Goal: Transaction & Acquisition: Purchase product/service

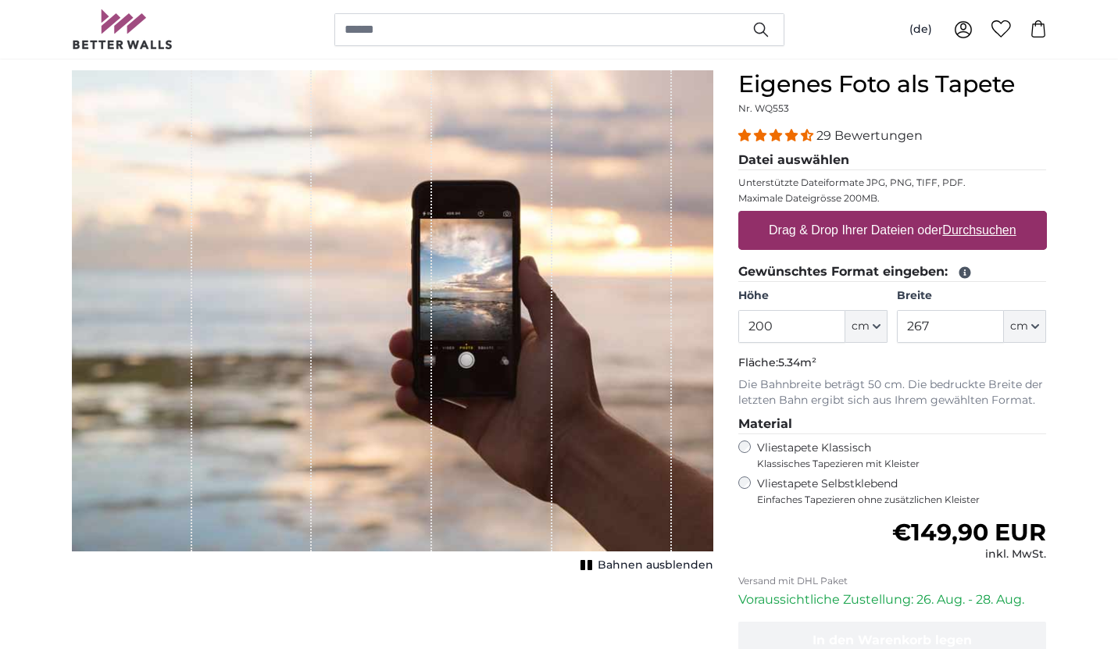
scroll to position [124, 0]
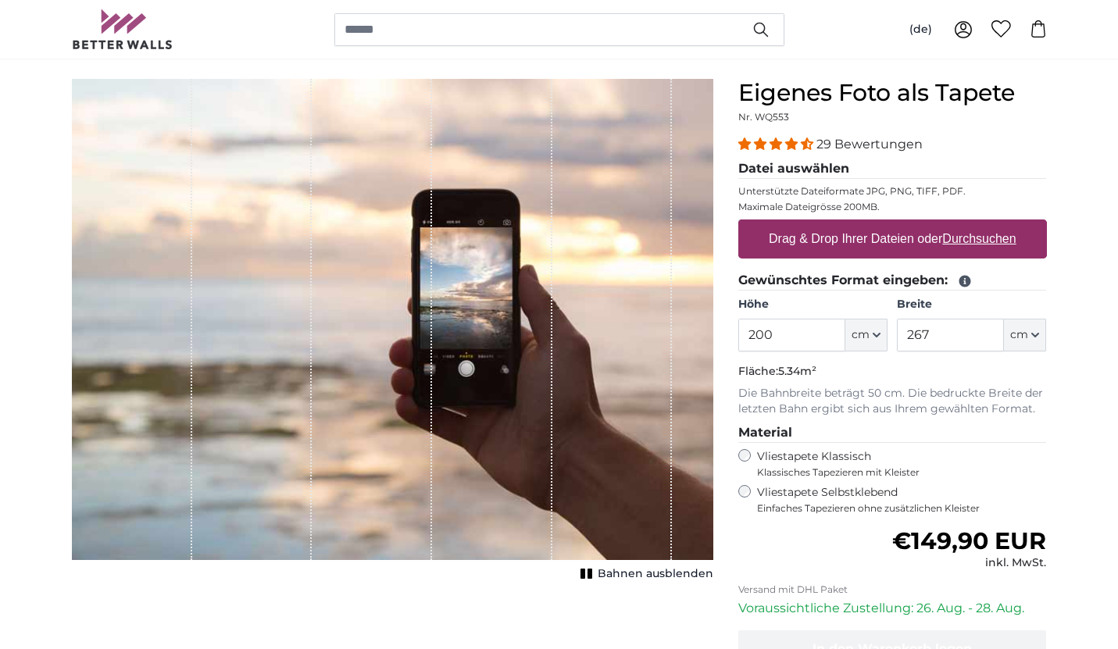
click at [808, 336] on input "200" at bounding box center [791, 335] width 107 height 33
type input "2"
click at [762, 341] on input "Höhe" at bounding box center [791, 335] width 107 height 33
type input "220"
click at [948, 343] on input "267" at bounding box center [950, 335] width 107 height 33
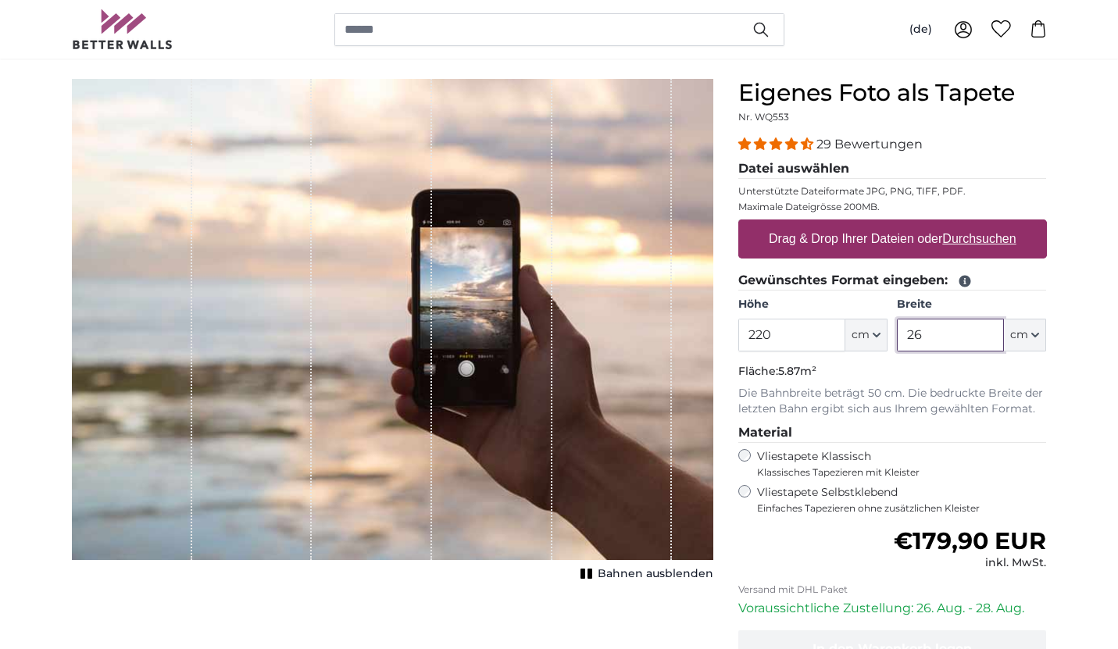
type input "2"
type input "150"
click at [926, 232] on label "Drag & Drop Ihrer Dateien oder Durchsuchen" at bounding box center [892, 238] width 260 height 31
click at [926, 224] on input "Drag & Drop Ihrer Dateien oder Durchsuchen" at bounding box center [892, 222] width 309 height 5
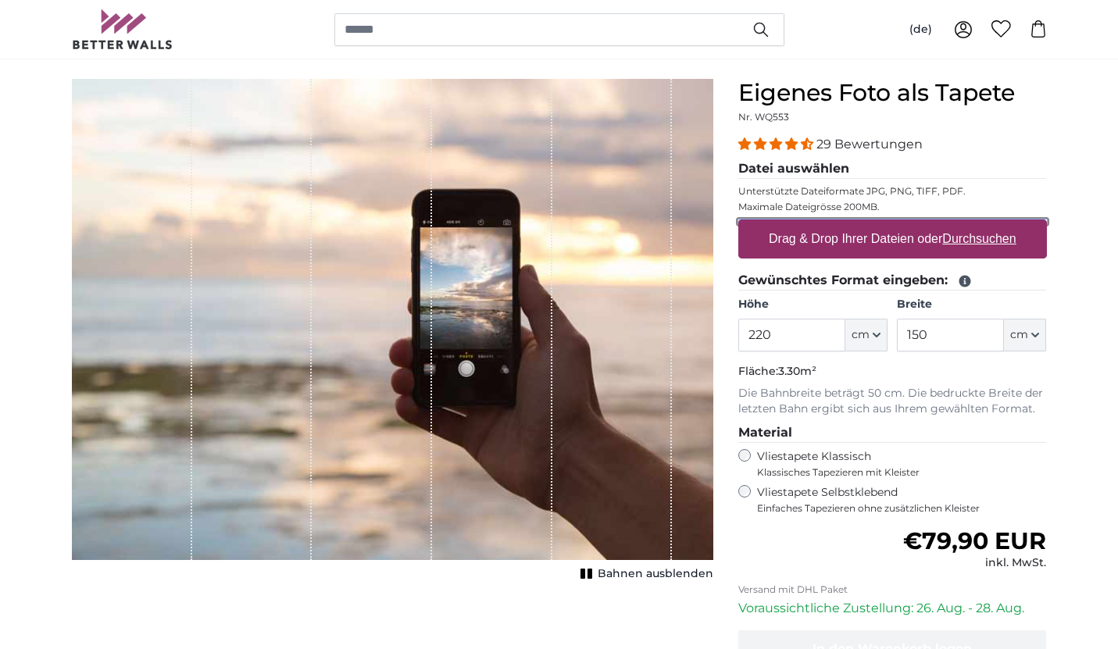
type input "**********"
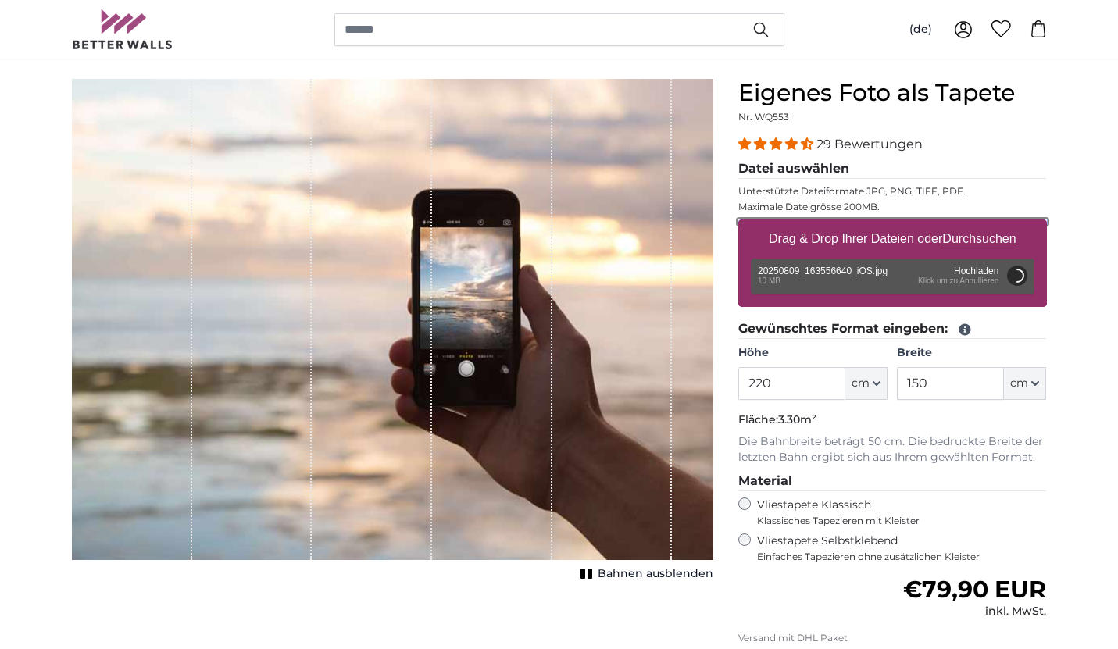
scroll to position [116, 0]
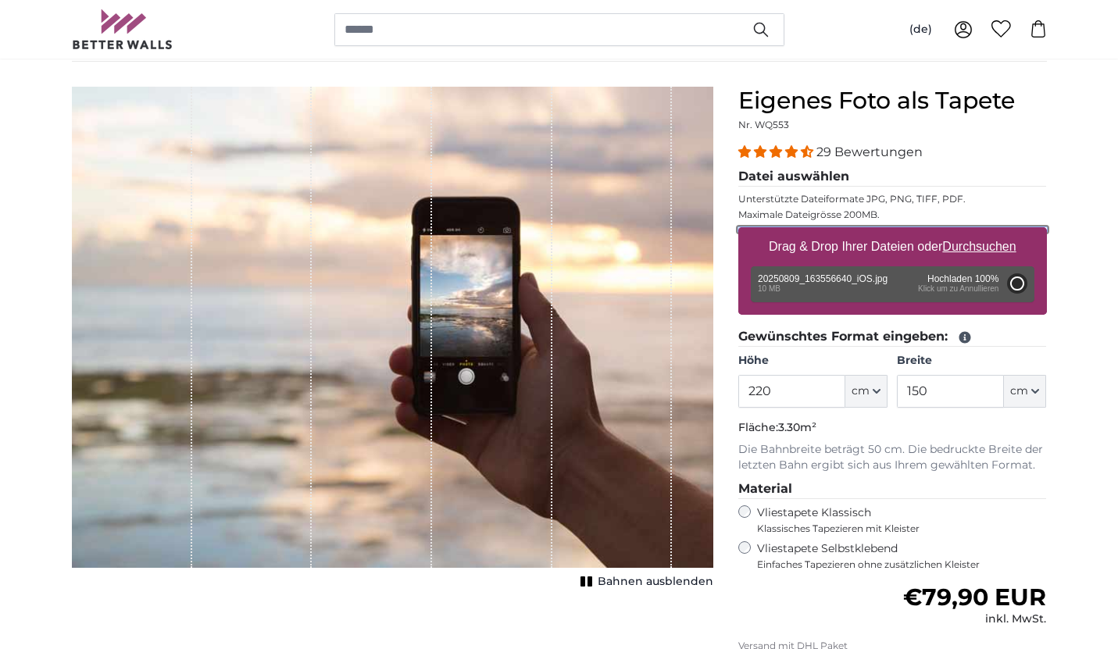
type input "200"
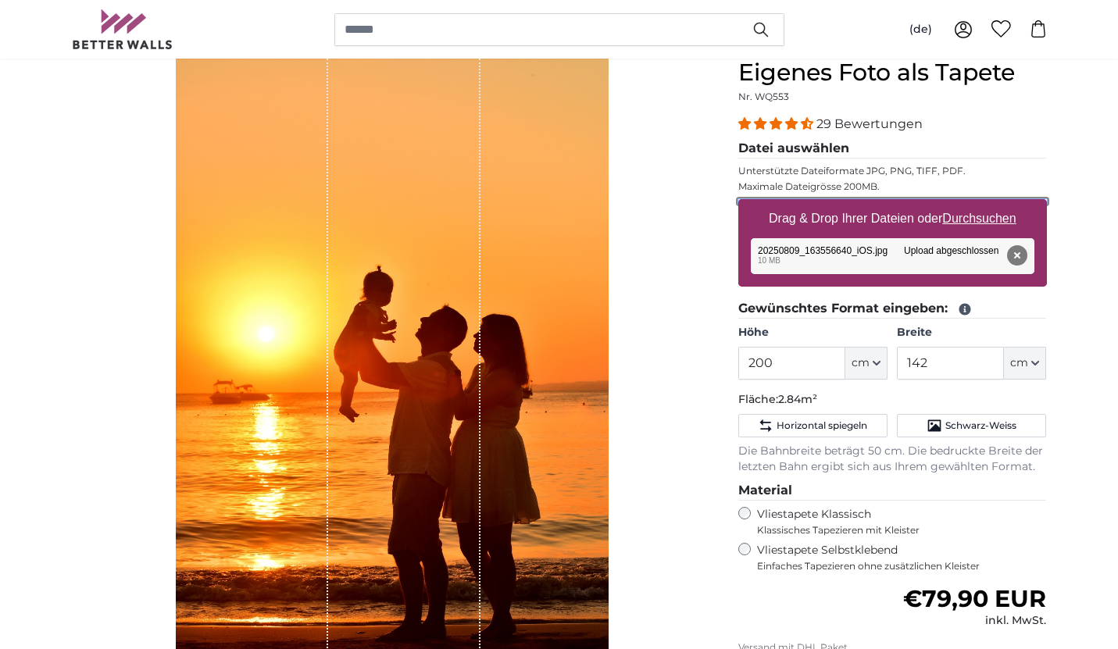
scroll to position [139, 0]
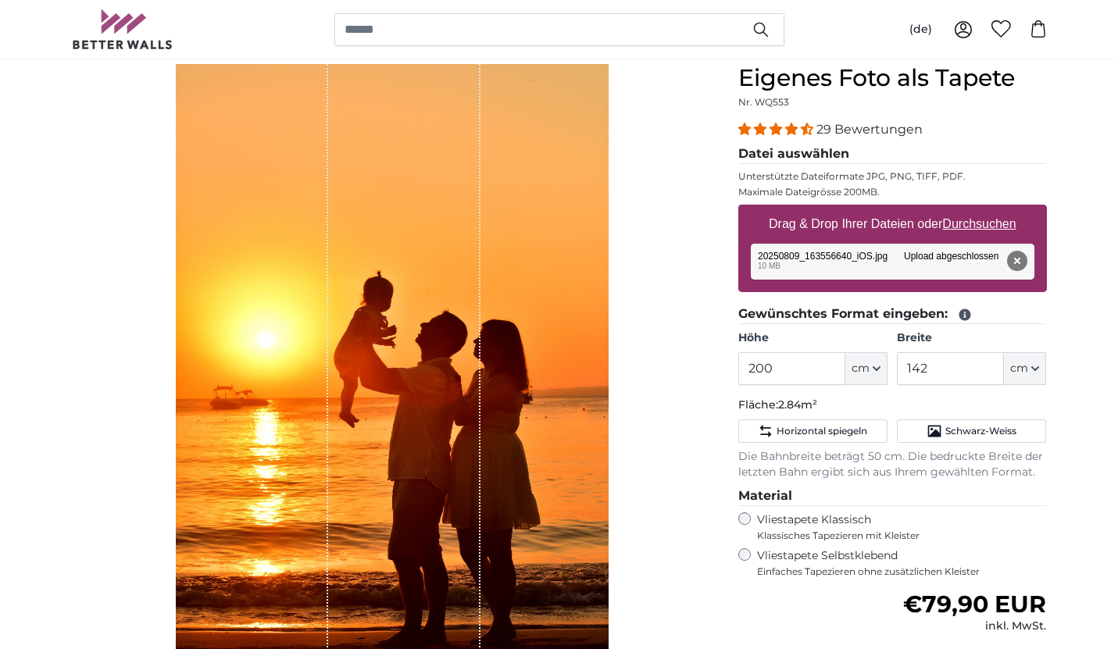
drag, startPoint x: 380, startPoint y: 333, endPoint x: 423, endPoint y: 137, distance: 200.7
click at [423, 137] on div "1 of 1" at bounding box center [404, 366] width 152 height 605
click at [937, 367] on input "142" at bounding box center [950, 368] width 107 height 33
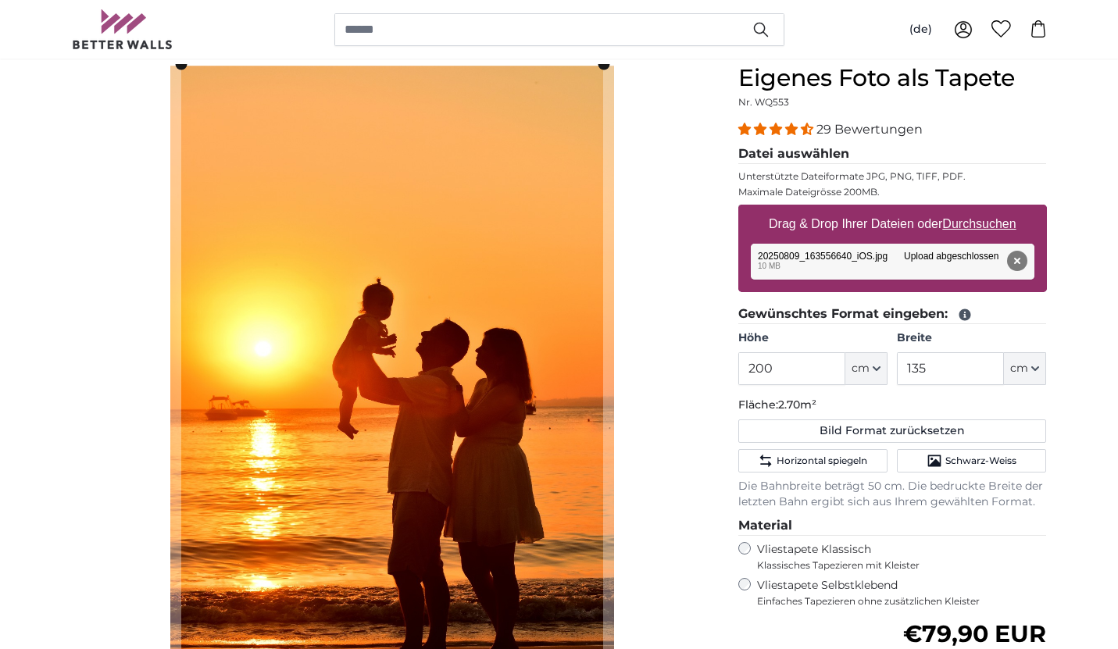
click at [1026, 411] on p "Fläche: 2.70m²" at bounding box center [892, 406] width 309 height 16
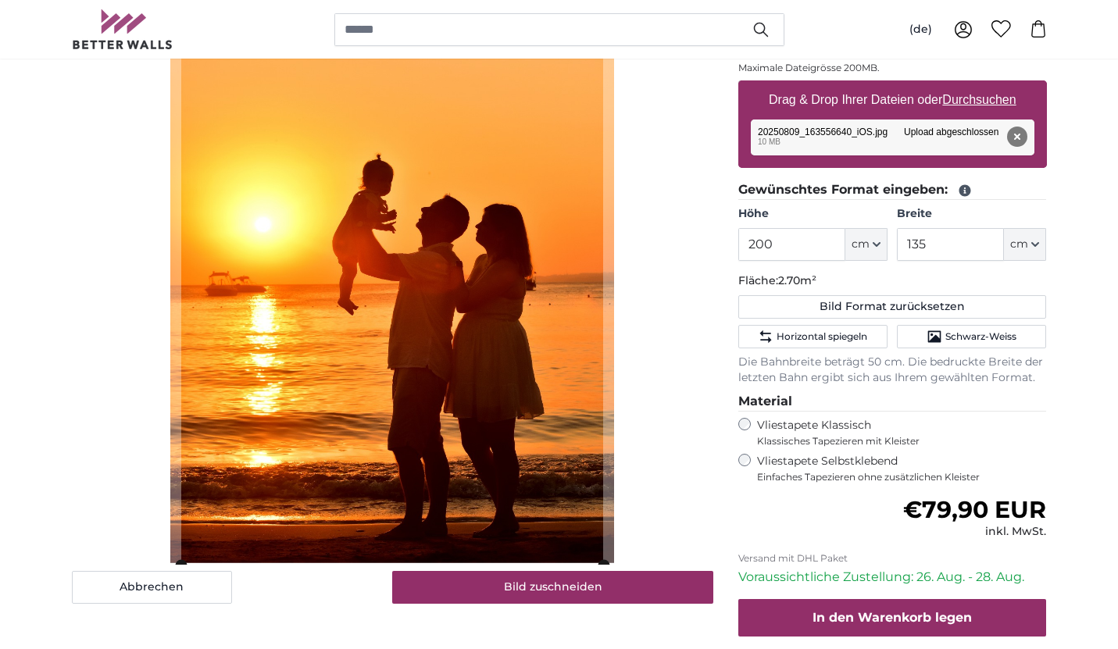
scroll to position [258, 0]
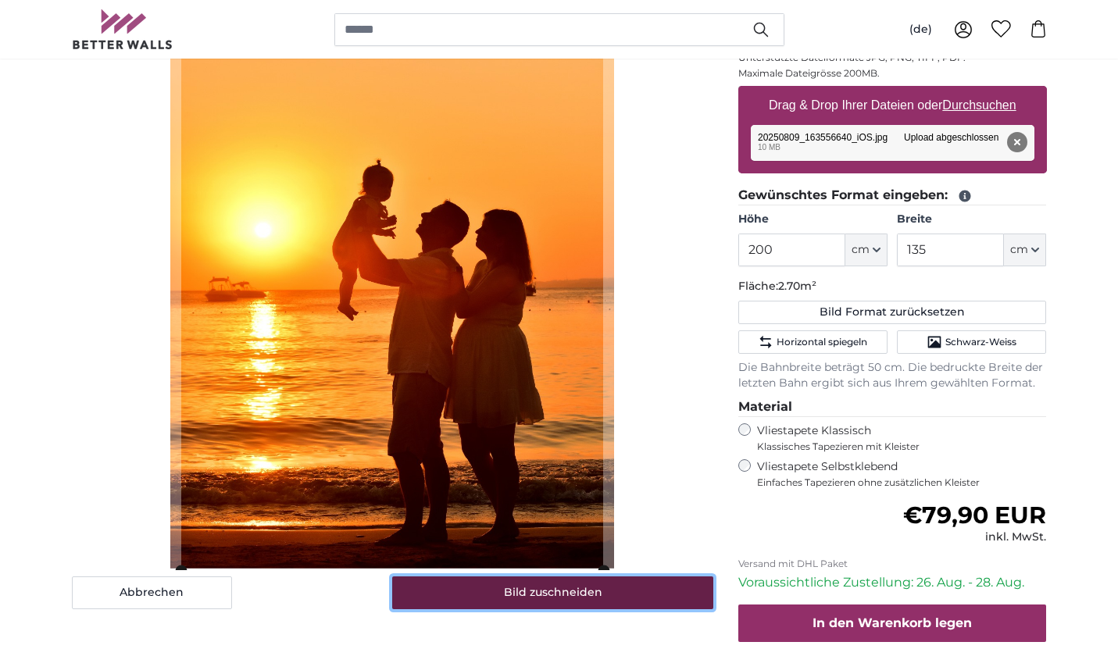
click at [573, 595] on button "Bild zuschneiden" at bounding box center [552, 593] width 321 height 33
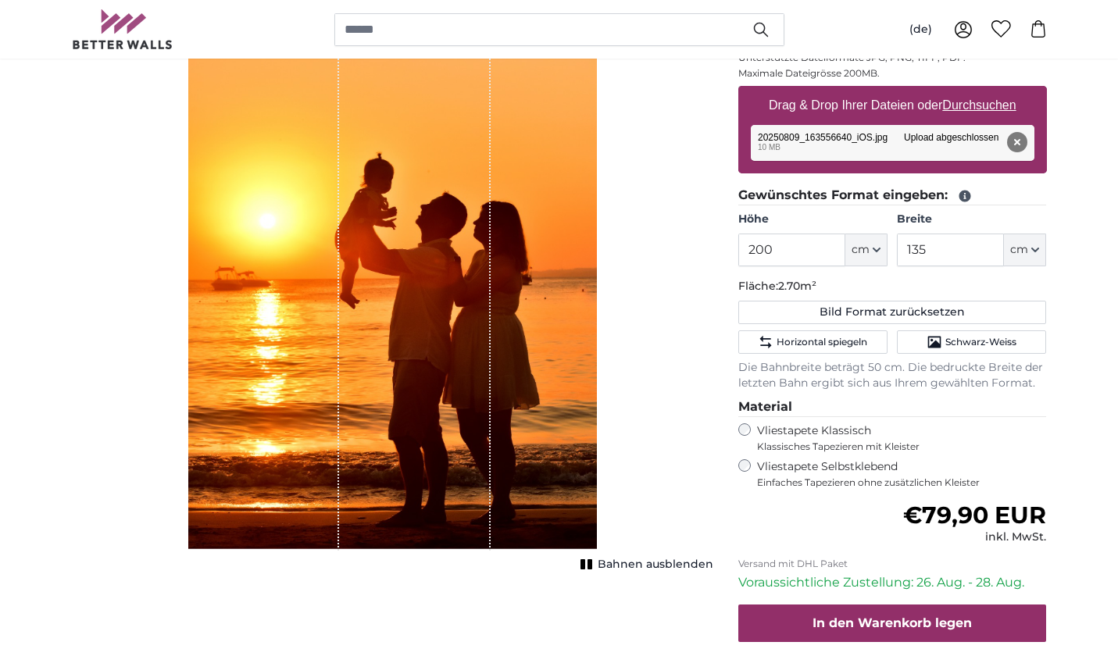
drag, startPoint x: 466, startPoint y: 356, endPoint x: 509, endPoint y: 276, distance: 91.6
click at [509, 276] on div "1 of 1" at bounding box center [392, 247] width 409 height 605
click at [491, 284] on div "1 of 1" at bounding box center [415, 247] width 152 height 605
drag, startPoint x: 491, startPoint y: 284, endPoint x: 492, endPoint y: 477, distance: 193.7
click at [492, 477] on div "1 of 1" at bounding box center [392, 247] width 409 height 605
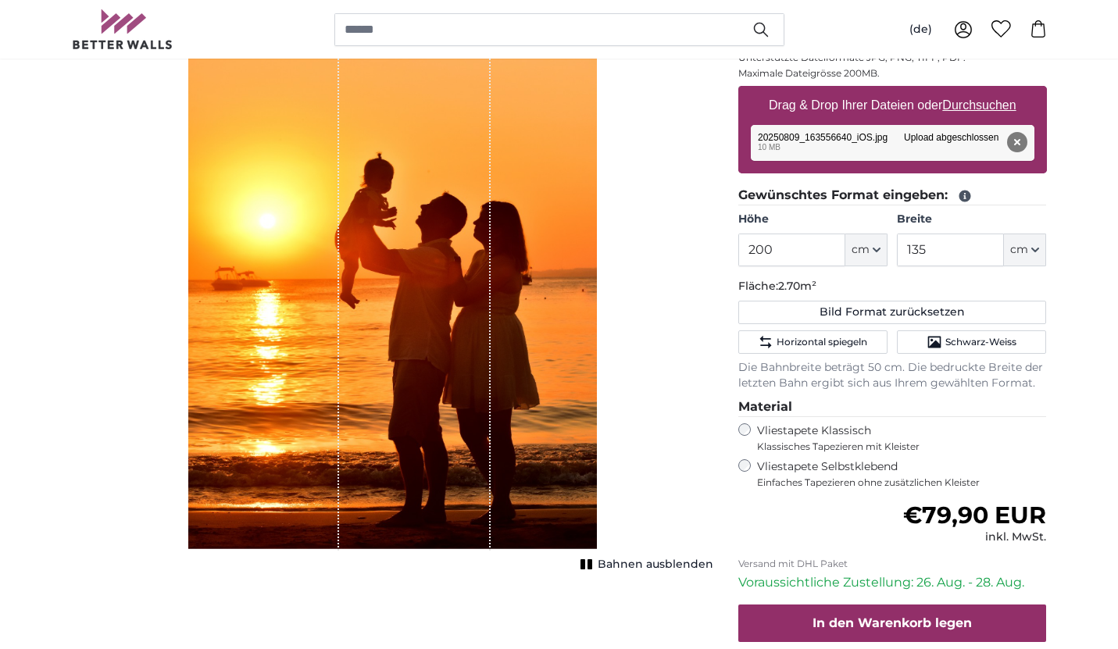
click at [592, 566] on rect "1 of 1" at bounding box center [589, 564] width 5 height 10
click at [593, 566] on rect "1 of 1" at bounding box center [590, 564] width 5 height 10
click at [592, 566] on rect "1 of 1" at bounding box center [589, 564] width 5 height 10
drag, startPoint x: 338, startPoint y: 469, endPoint x: 292, endPoint y: 285, distance: 189.3
click at [292, 285] on img "1 of 1" at bounding box center [392, 247] width 409 height 605
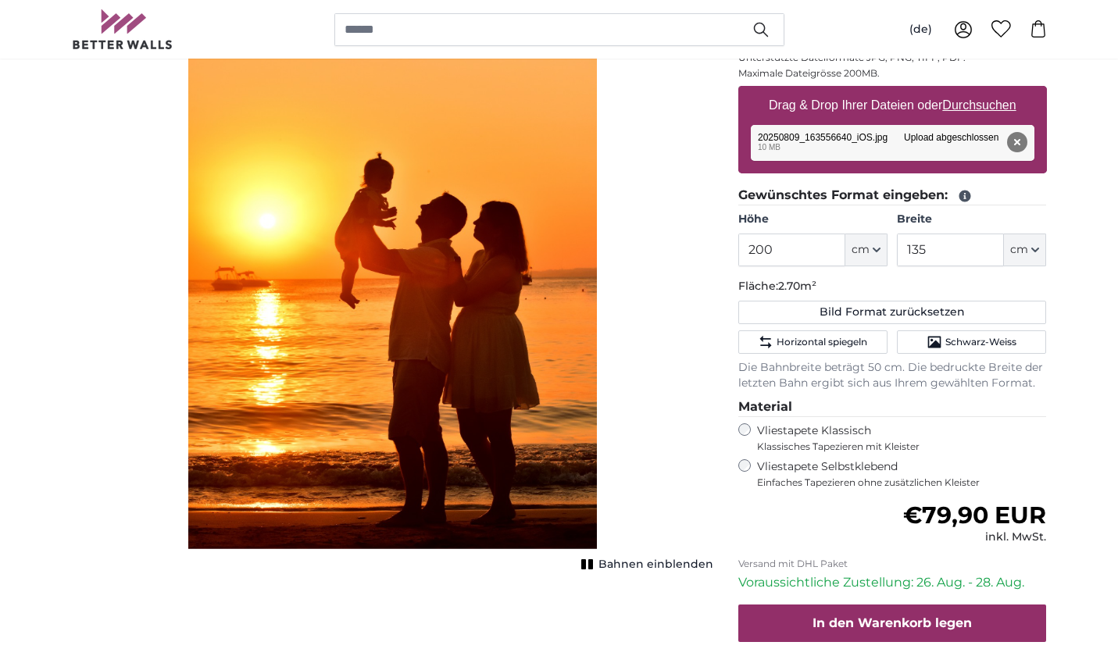
click at [518, 546] on img "1 of 1" at bounding box center [392, 247] width 409 height 605
click at [959, 252] on input "135" at bounding box center [950, 250] width 107 height 33
click at [586, 567] on rect "1 of 1" at bounding box center [583, 564] width 5 height 10
click at [956, 254] on input "135" at bounding box center [950, 250] width 107 height 33
type input "130"
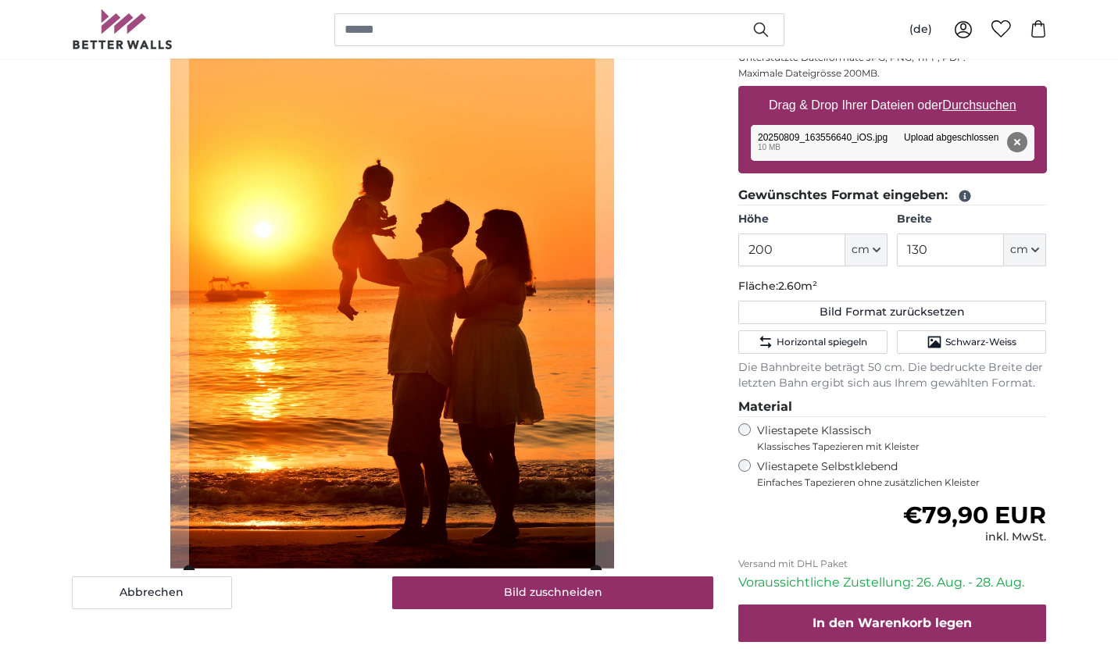
click at [952, 248] on input "130" at bounding box center [950, 250] width 107 height 33
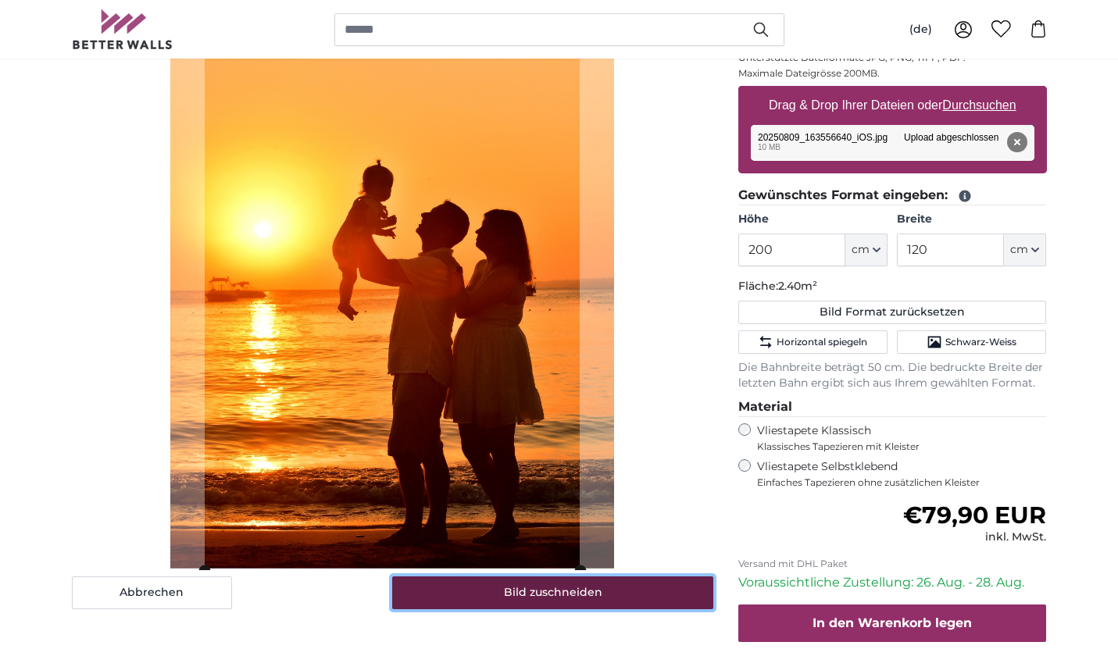
click at [537, 591] on button "Bild zuschneiden" at bounding box center [552, 593] width 321 height 33
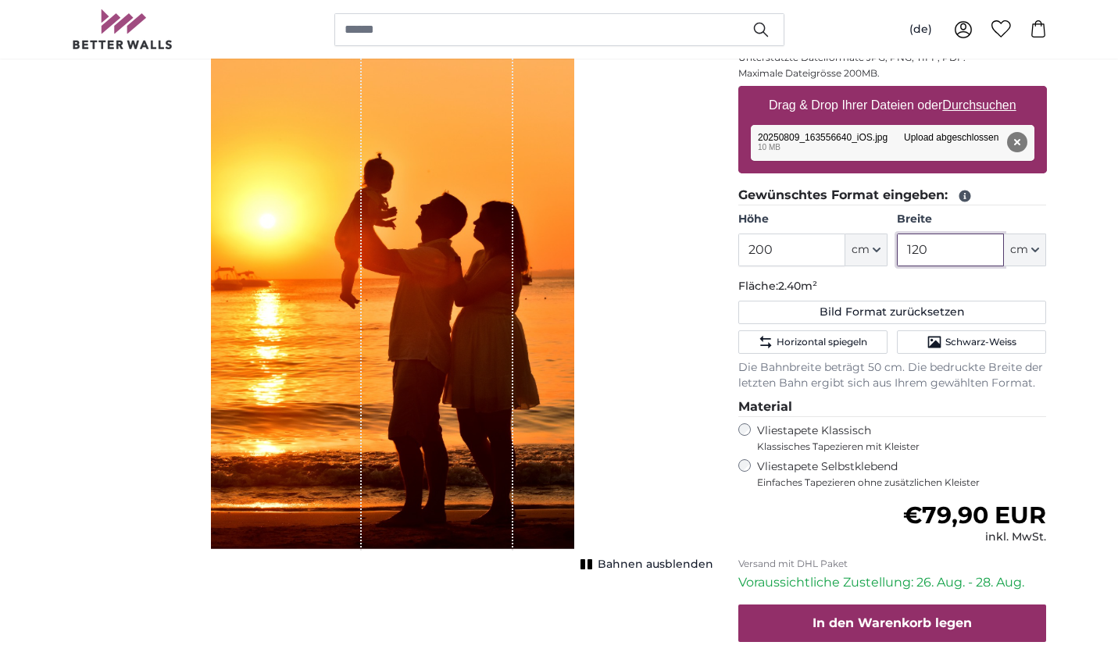
click at [941, 256] on input "120" at bounding box center [950, 250] width 107 height 33
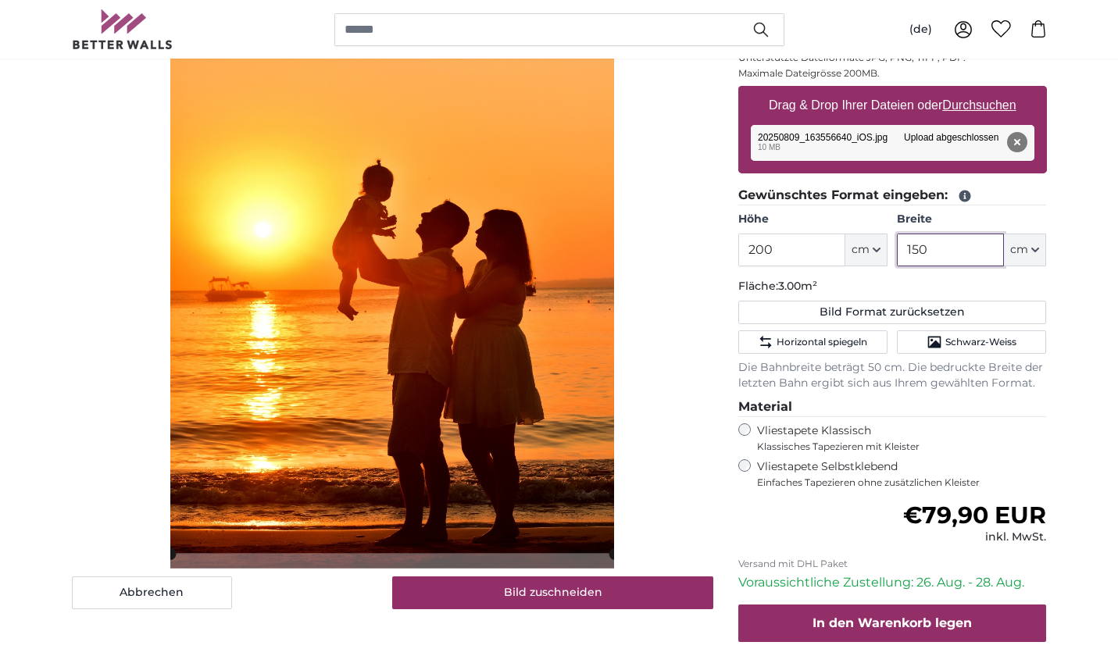
type input "150"
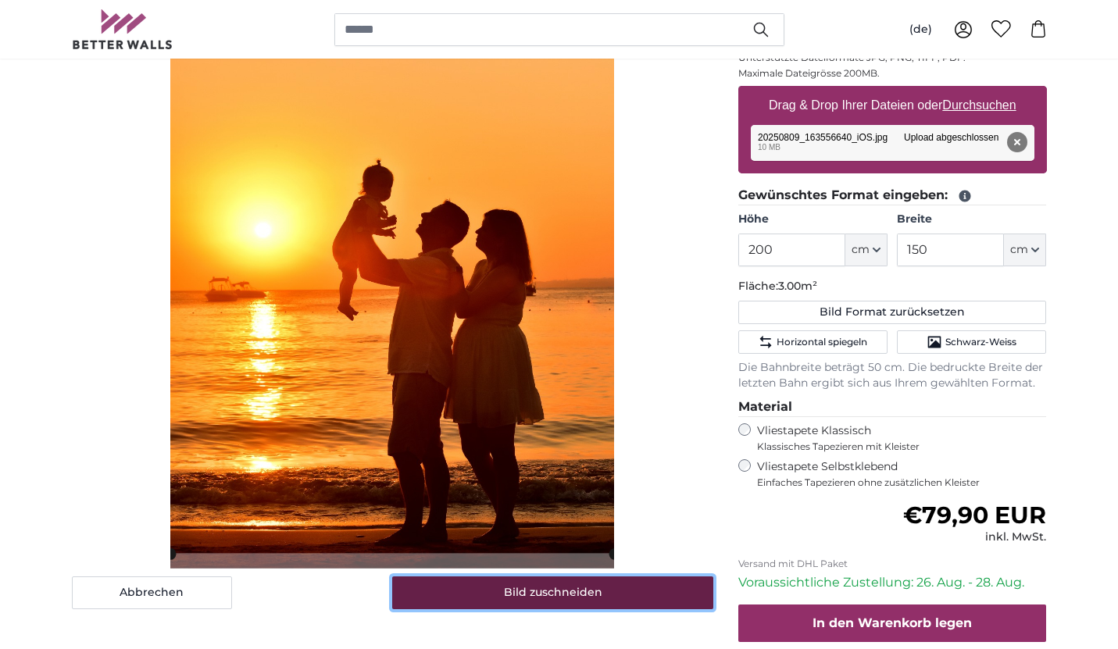
click at [543, 598] on button "Bild zuschneiden" at bounding box center [552, 593] width 321 height 33
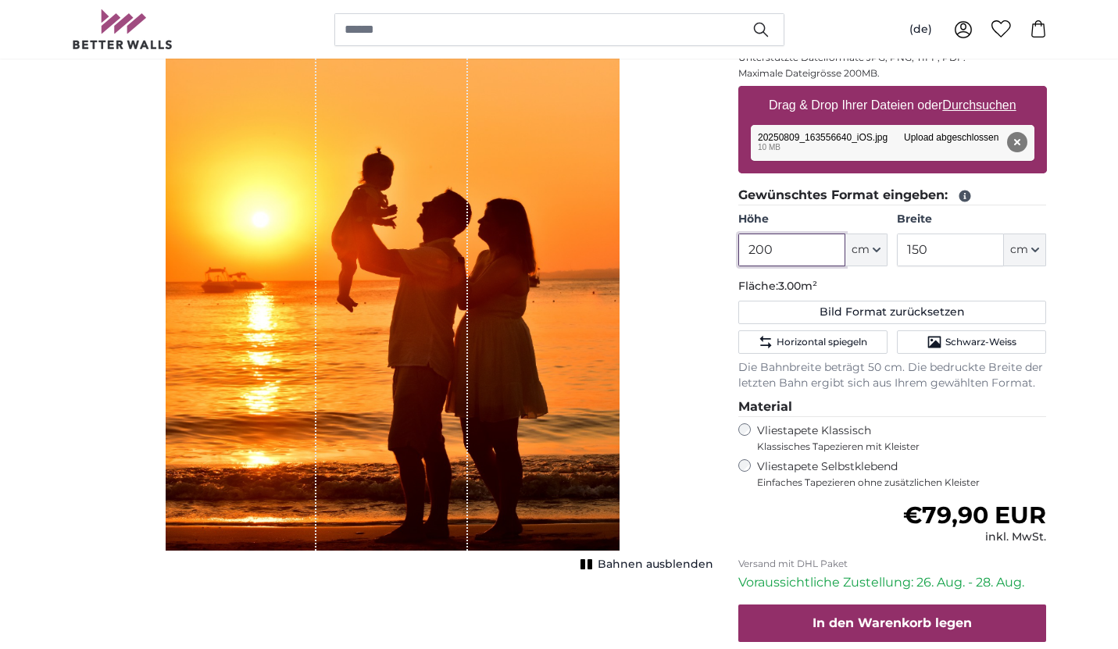
click at [786, 245] on input "200" at bounding box center [791, 250] width 107 height 33
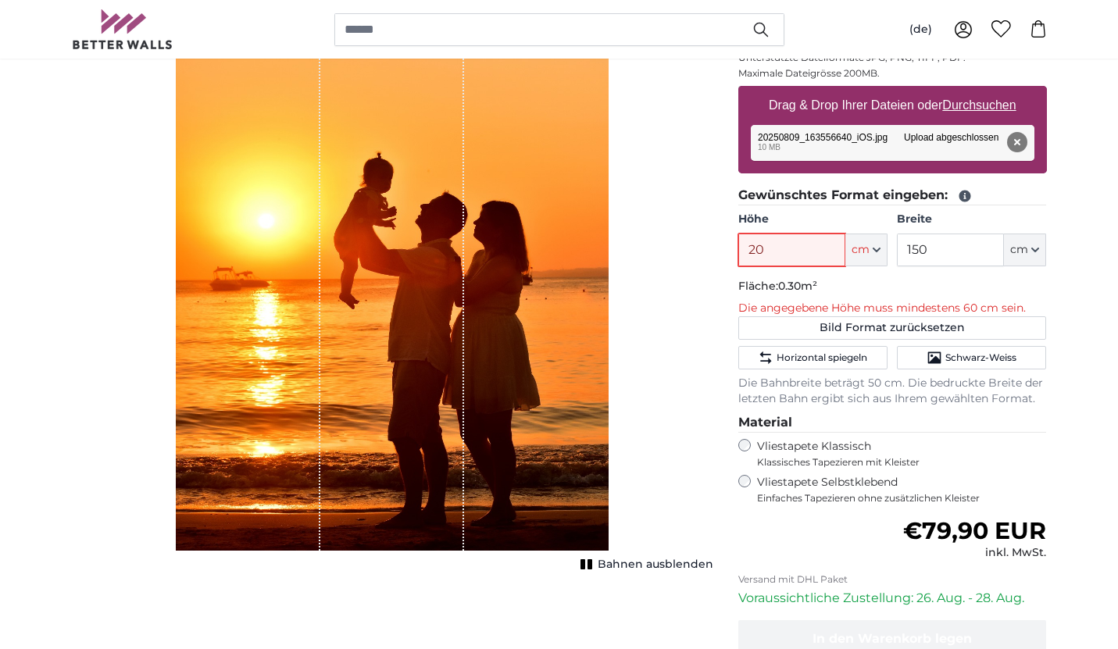
type input "2"
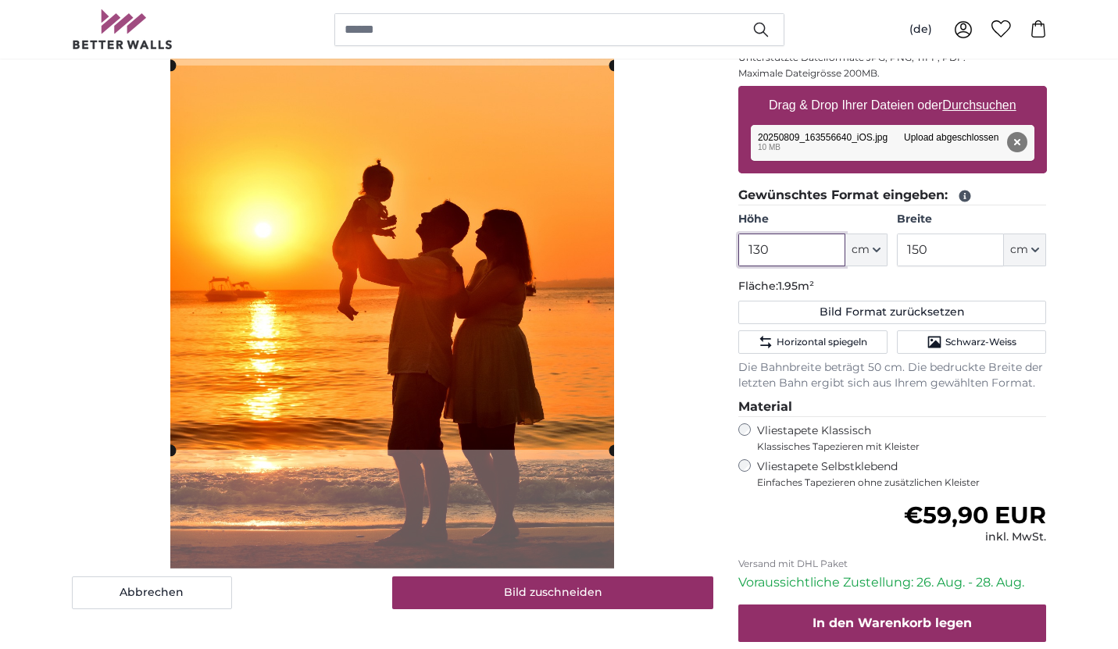
type input "130"
click at [934, 250] on input "150" at bounding box center [950, 250] width 107 height 33
type input "1"
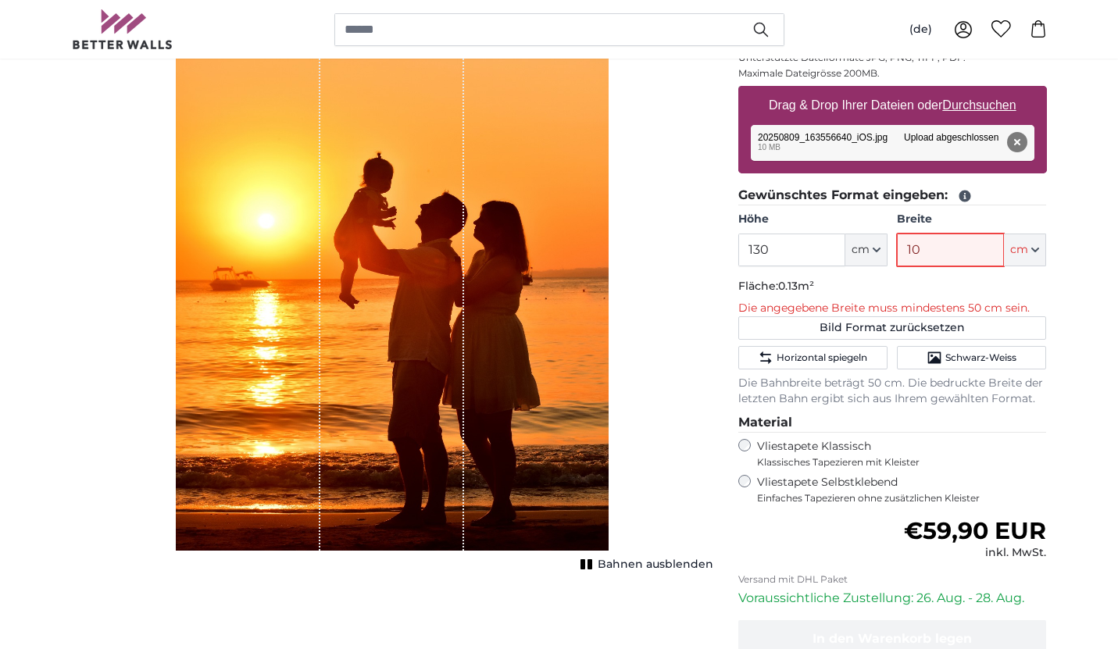
type input "1"
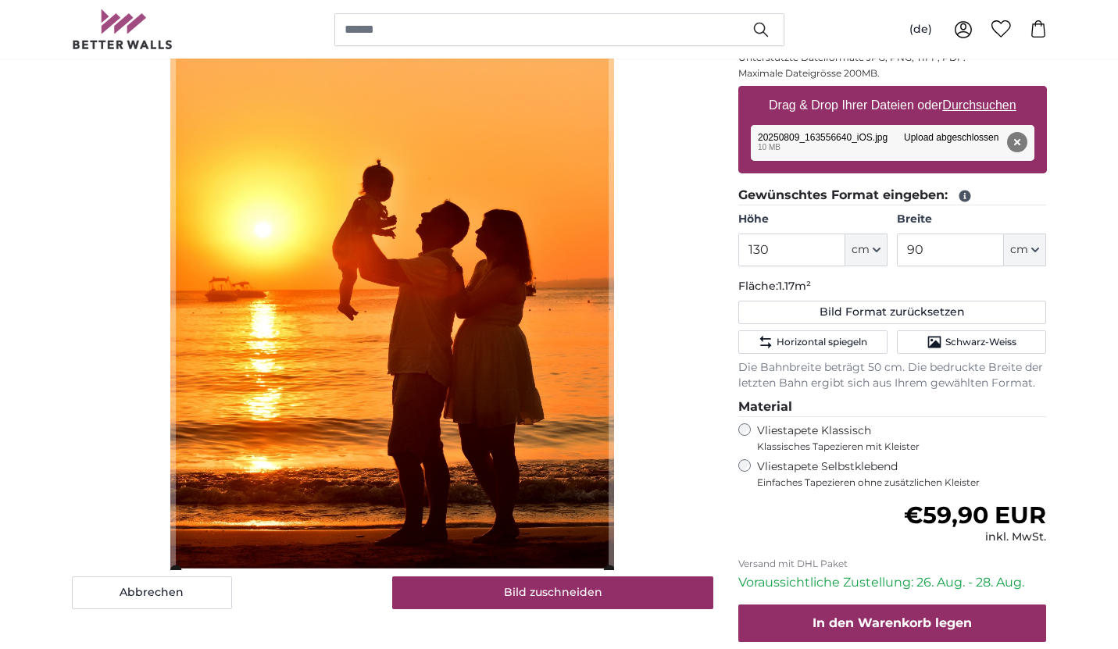
click at [1027, 287] on p "Fläche: 1.17m²" at bounding box center [892, 287] width 309 height 16
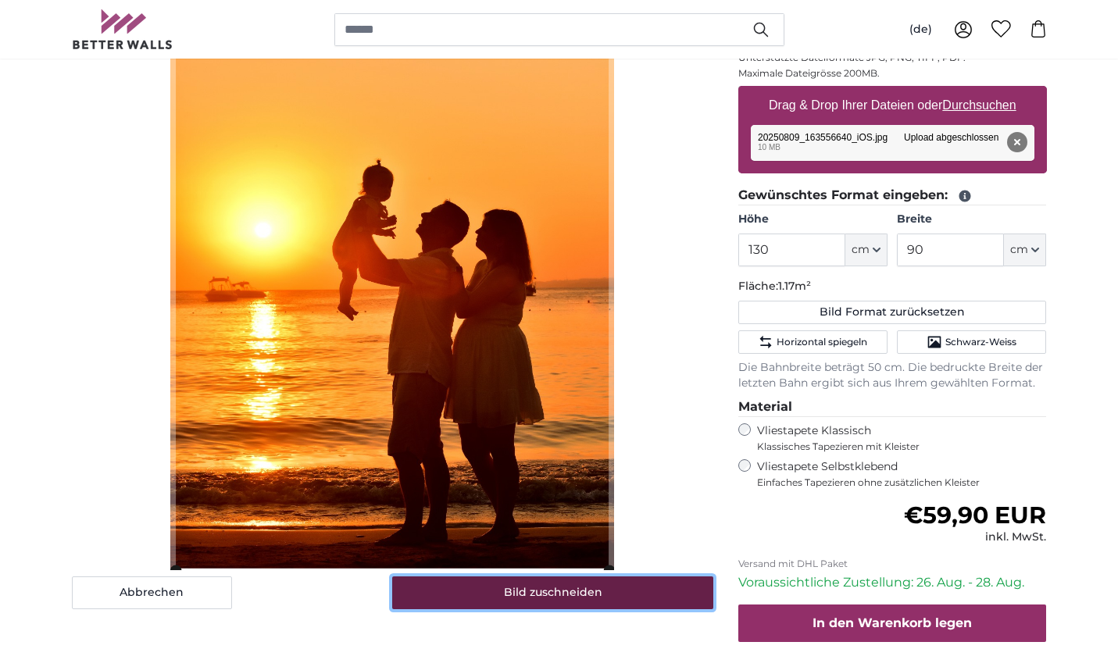
click at [605, 601] on button "Bild zuschneiden" at bounding box center [552, 593] width 321 height 33
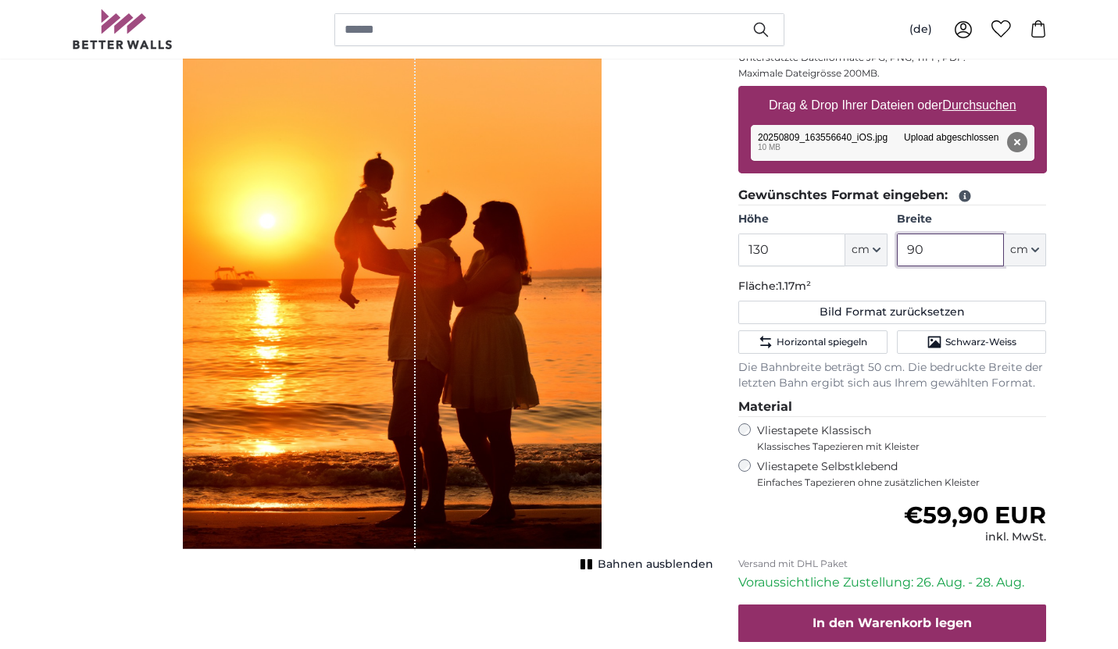
click at [938, 253] on input "90" at bounding box center [950, 250] width 107 height 33
type input "9"
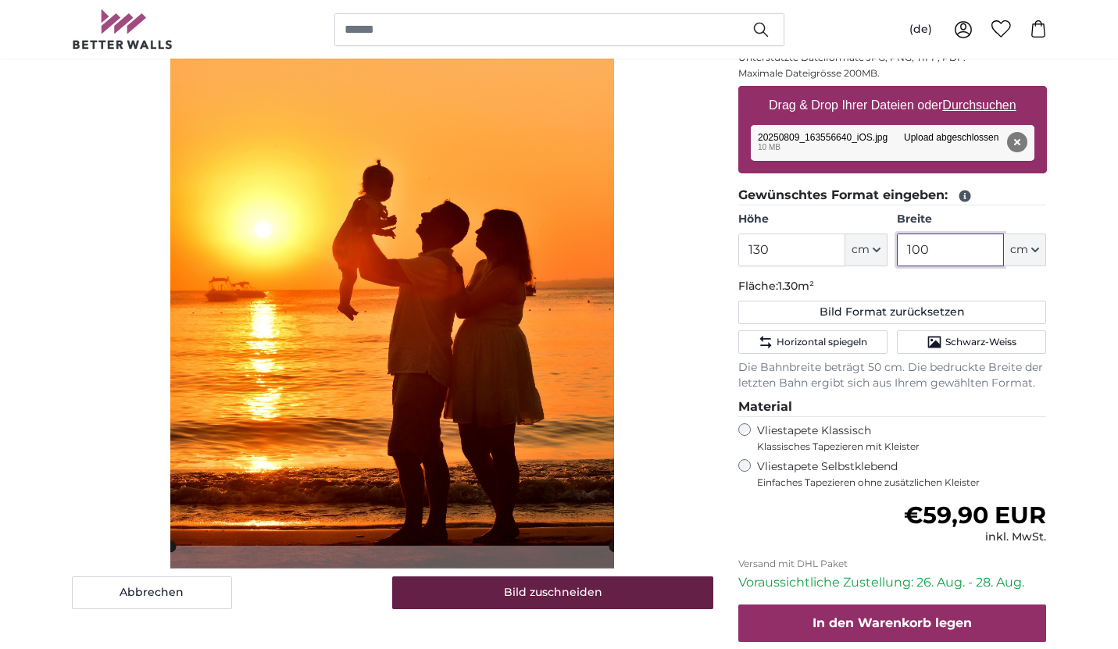
type input "100"
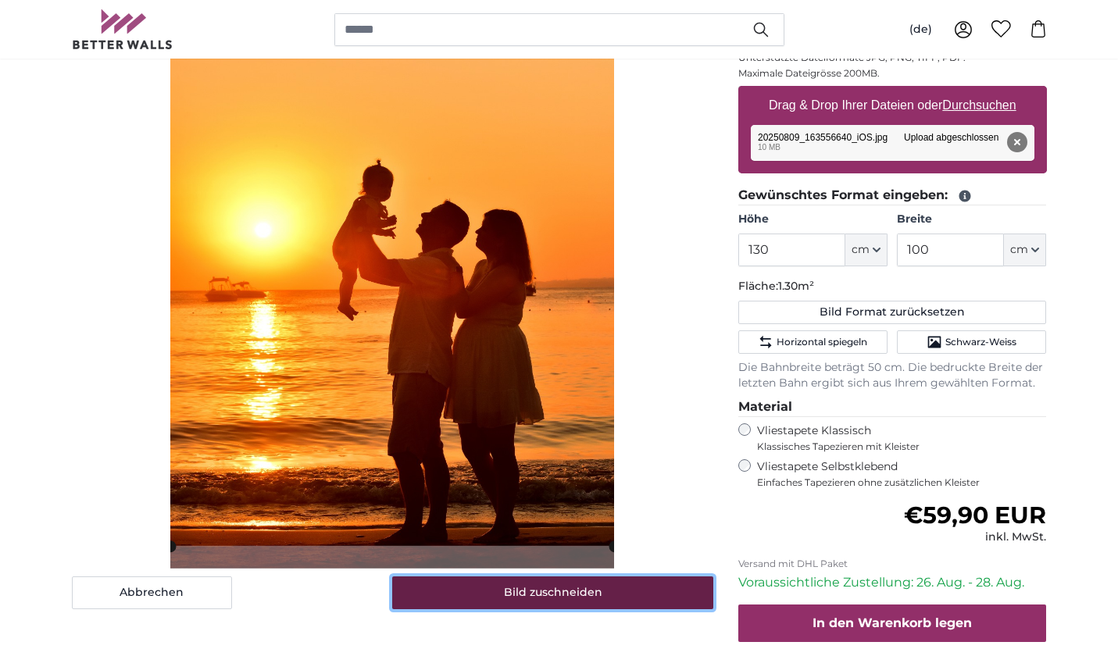
click at [582, 595] on button "Bild zuschneiden" at bounding box center [552, 593] width 321 height 33
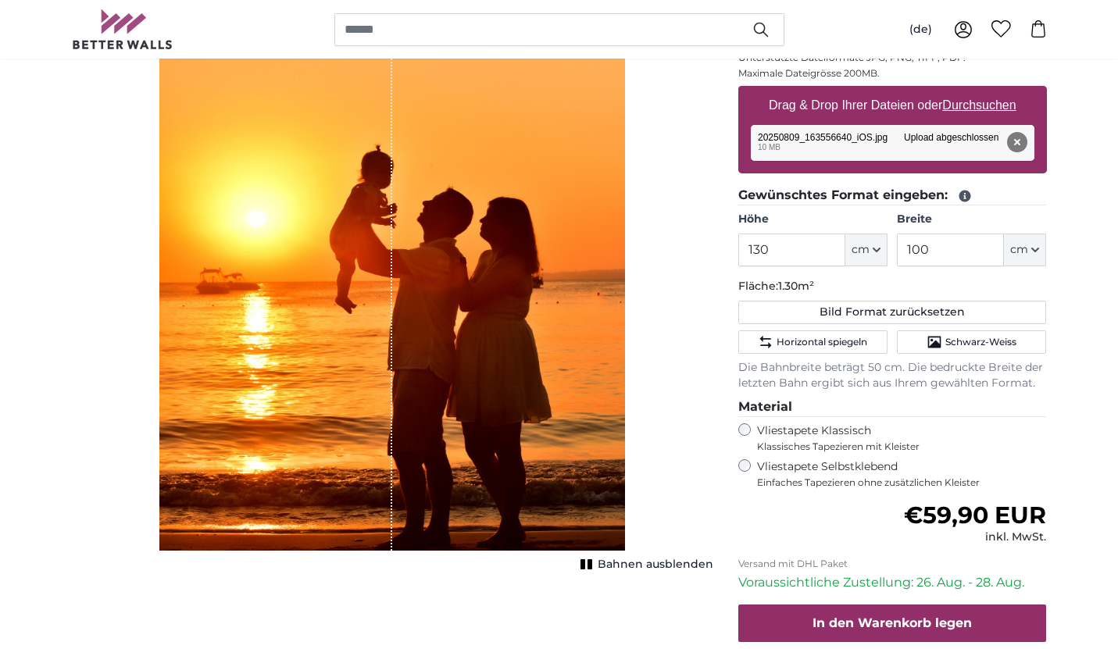
drag, startPoint x: 532, startPoint y: 469, endPoint x: 559, endPoint y: 282, distance: 188.7
click at [559, 282] on div "1 of 1" at bounding box center [392, 247] width 466 height 605
click at [805, 255] on input "130" at bounding box center [791, 250] width 107 height 33
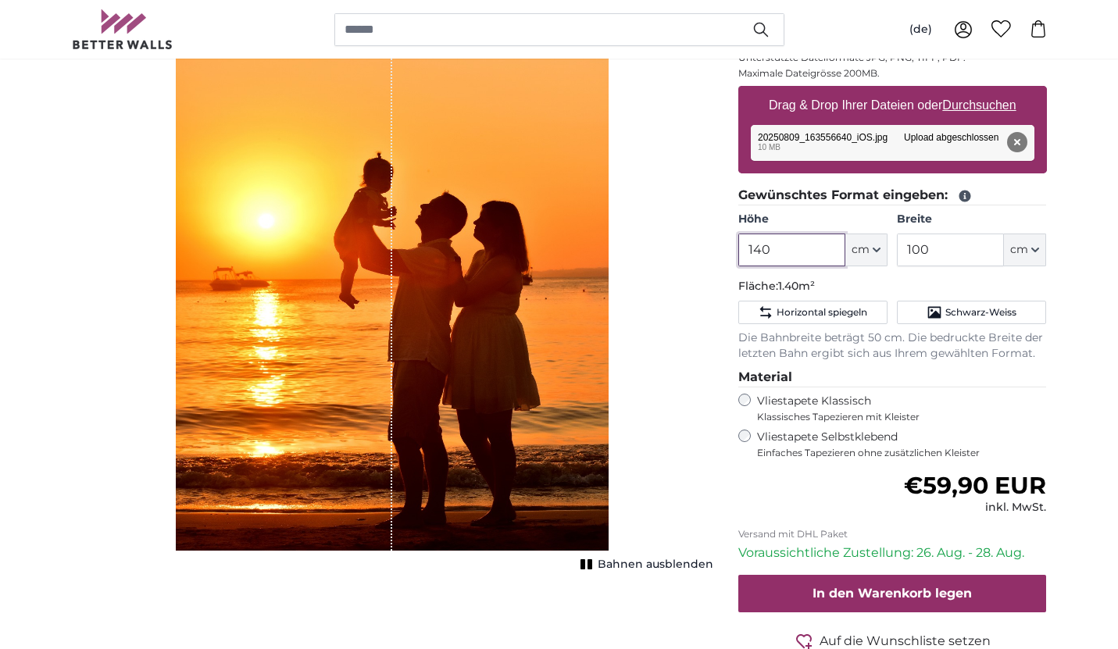
type input "140"
click at [670, 438] on div "Bahnen ausblenden" at bounding box center [392, 257] width 641 height 625
drag, startPoint x: 298, startPoint y: 164, endPoint x: 328, endPoint y: 153, distance: 31.6
click at [328, 153] on div "1 of 1" at bounding box center [285, 247] width 216 height 605
drag, startPoint x: 504, startPoint y: 202, endPoint x: 490, endPoint y: 245, distance: 44.5
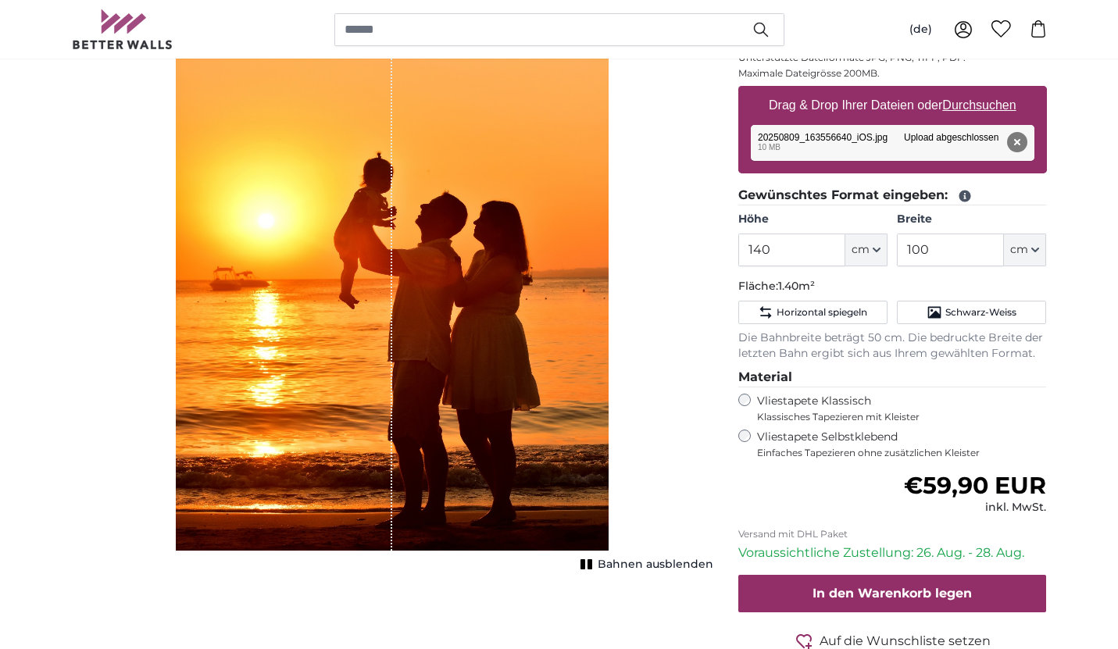
click at [490, 245] on div "1 of 1" at bounding box center [393, 247] width 432 height 605
click at [594, 566] on icon "1 of 1" at bounding box center [587, 565] width 16 height 12
click at [593, 566] on rect "1 of 1" at bounding box center [590, 564] width 5 height 10
click at [947, 311] on span "Schwarz-Weiss" at bounding box center [980, 312] width 71 height 12
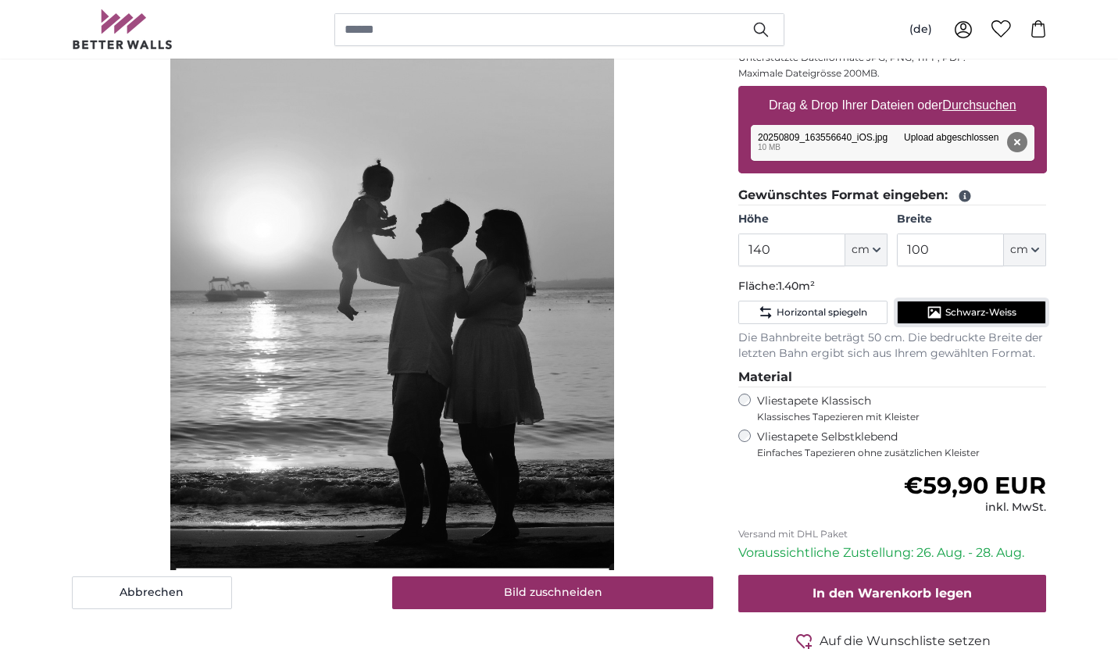
click at [947, 311] on span "Schwarz-Weiss" at bounding box center [980, 312] width 71 height 12
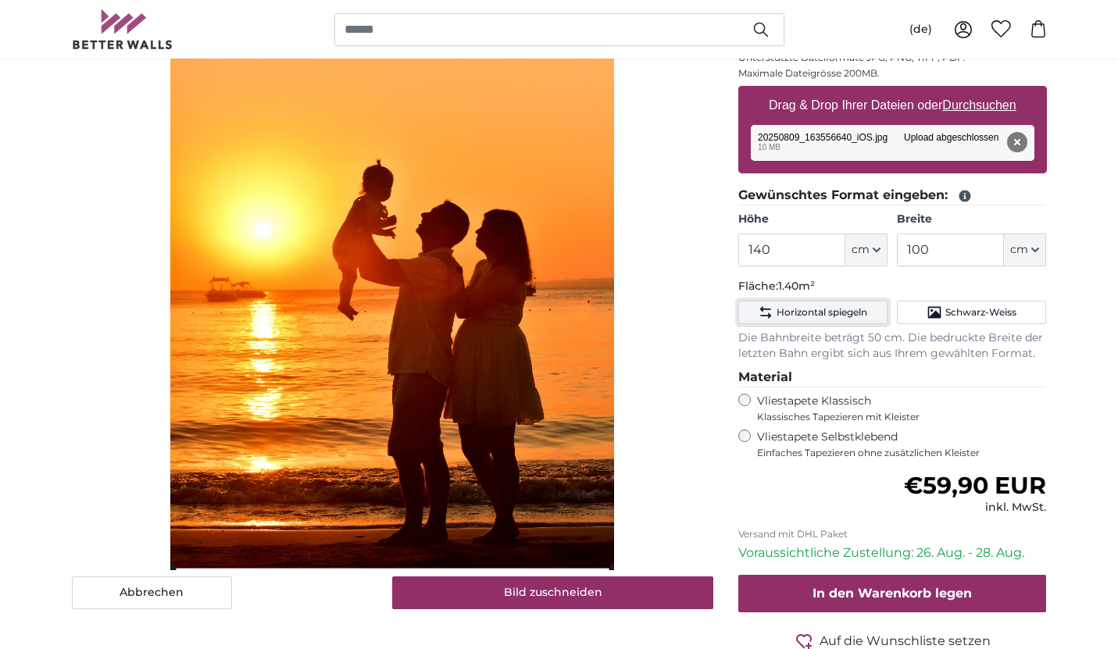
click at [822, 322] on button "Horizontal spiegeln" at bounding box center [812, 312] width 149 height 23
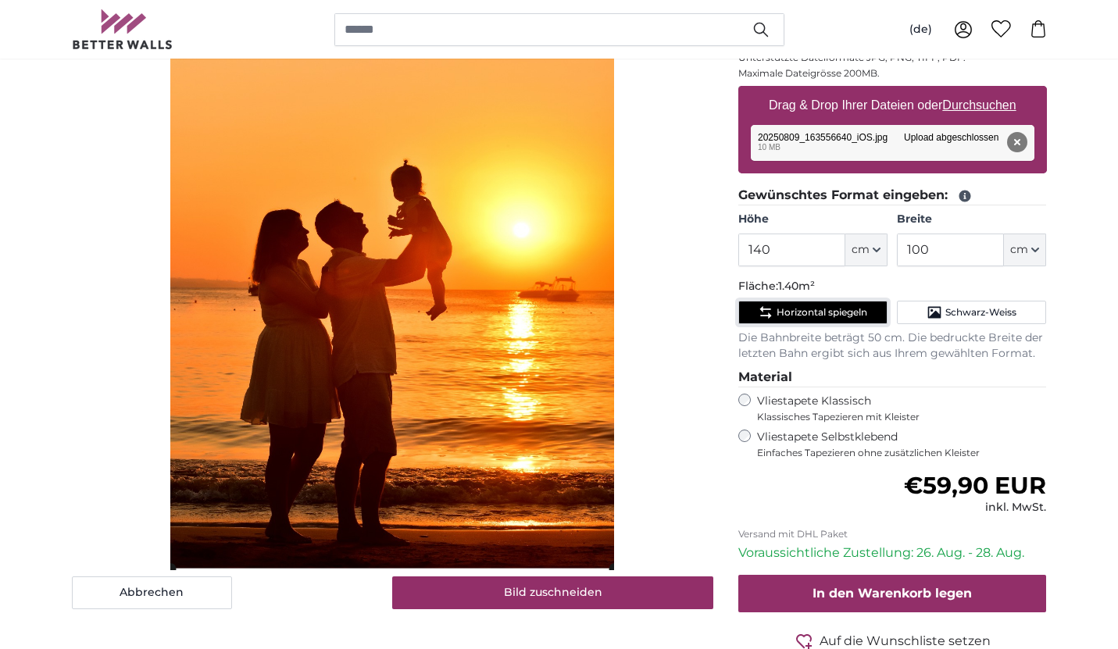
click at [822, 322] on button "Horizontal spiegeln" at bounding box center [812, 312] width 149 height 23
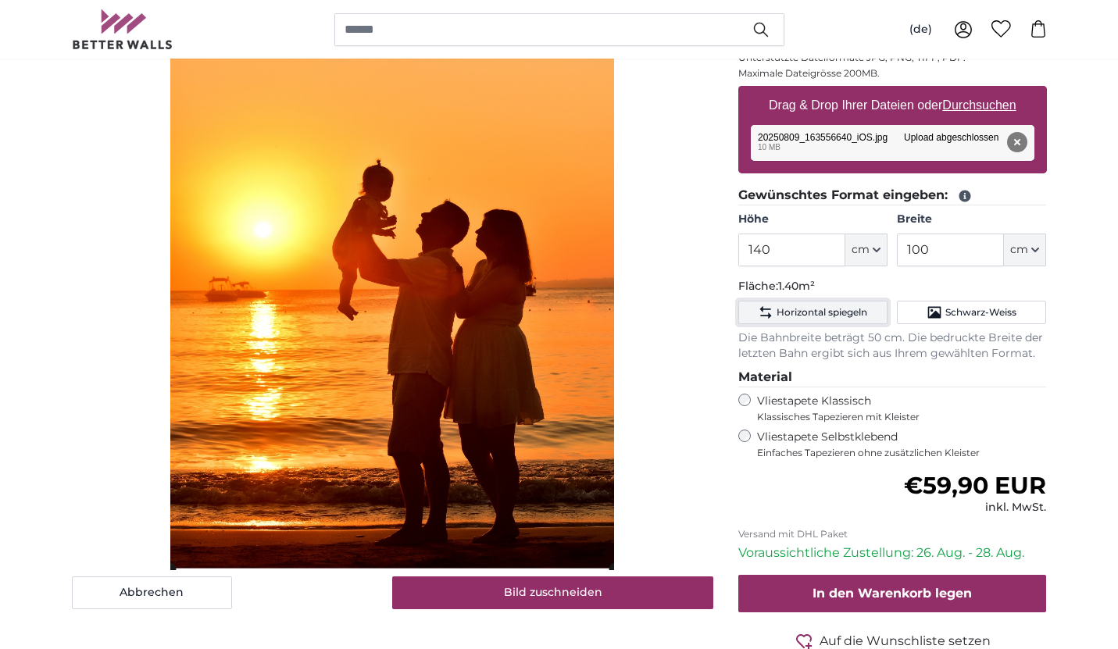
click at [822, 322] on button "Horizontal spiegeln" at bounding box center [812, 312] width 149 height 23
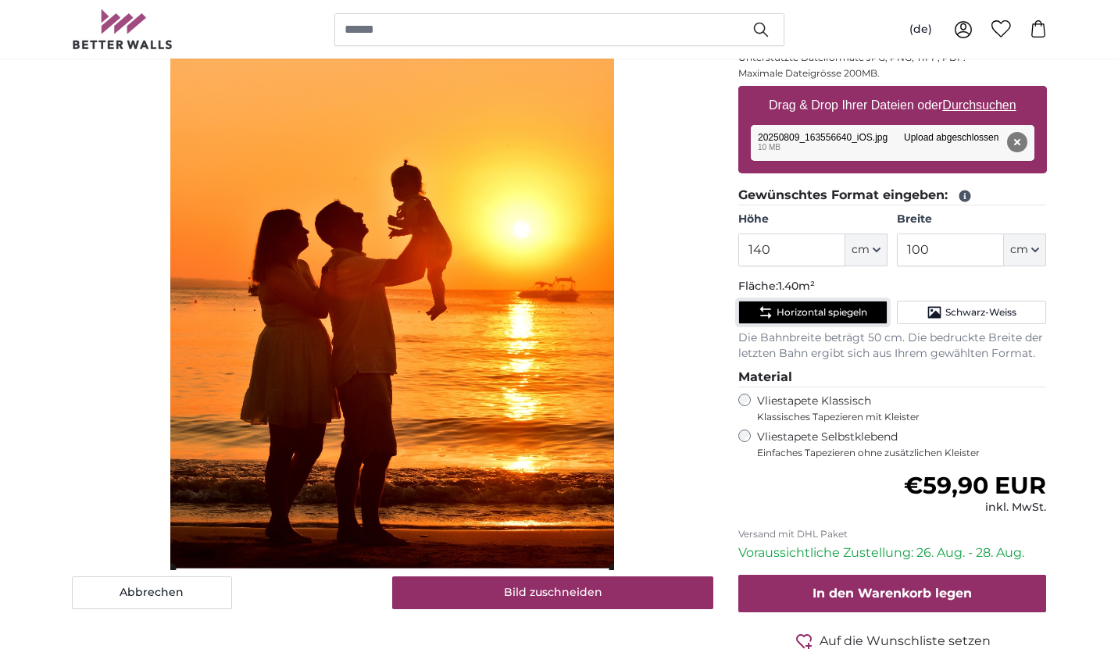
click at [822, 322] on button "Horizontal spiegeln" at bounding box center [812, 312] width 149 height 23
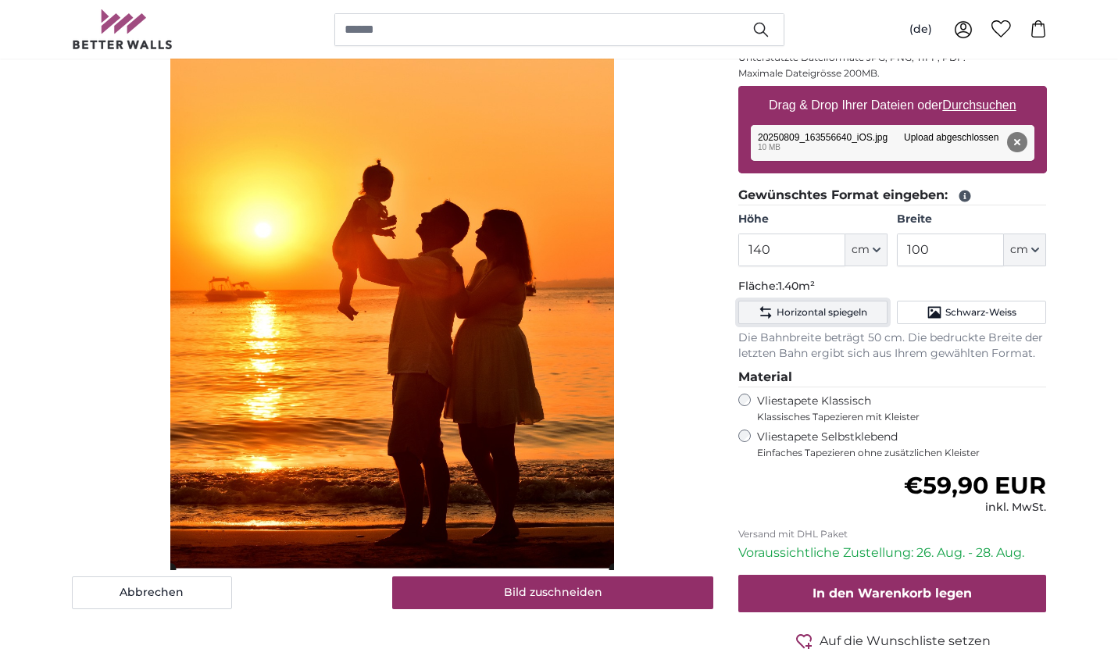
click at [822, 322] on button "Horizontal spiegeln" at bounding box center [812, 312] width 149 height 23
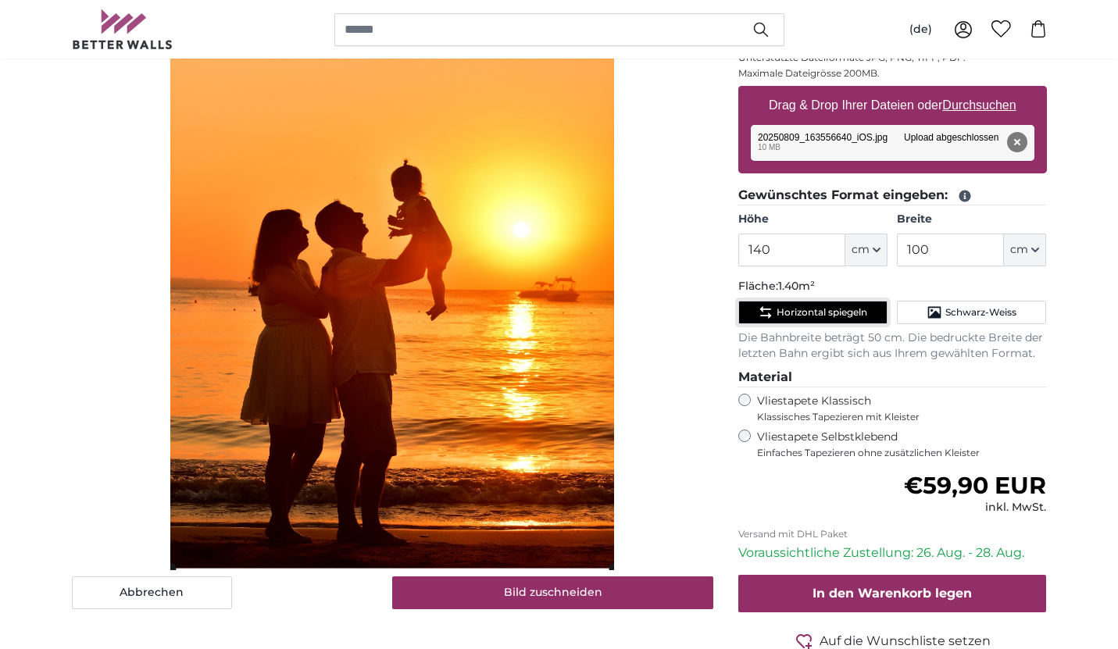
click at [822, 322] on button "Horizontal spiegeln" at bounding box center [812, 312] width 149 height 23
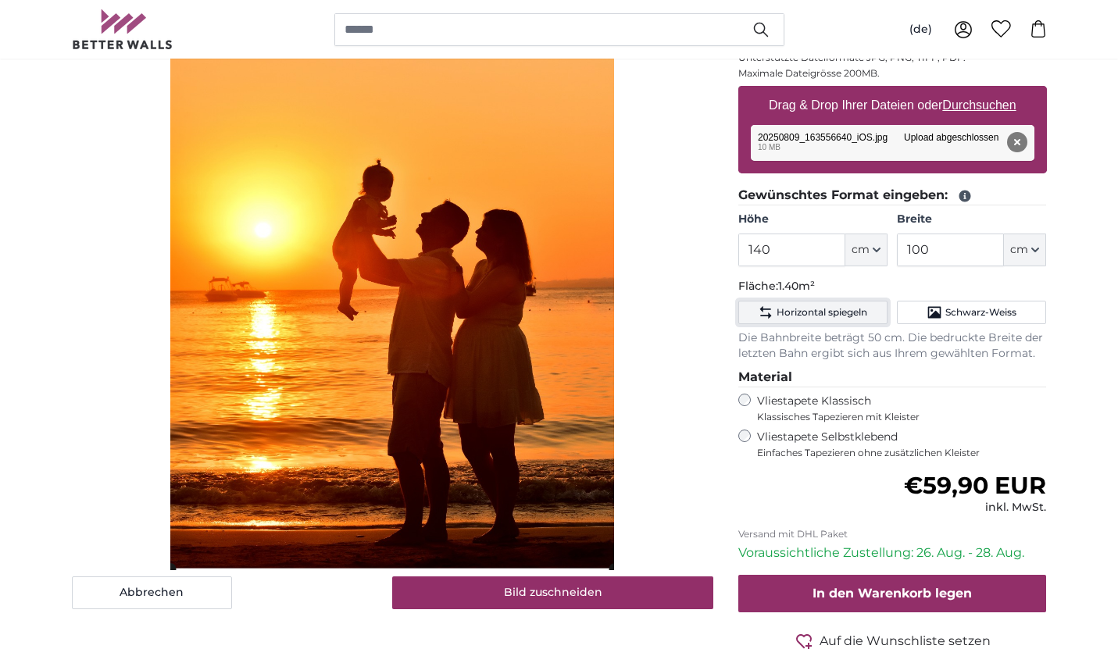
click at [822, 322] on button "Horizontal spiegeln" at bounding box center [812, 312] width 149 height 23
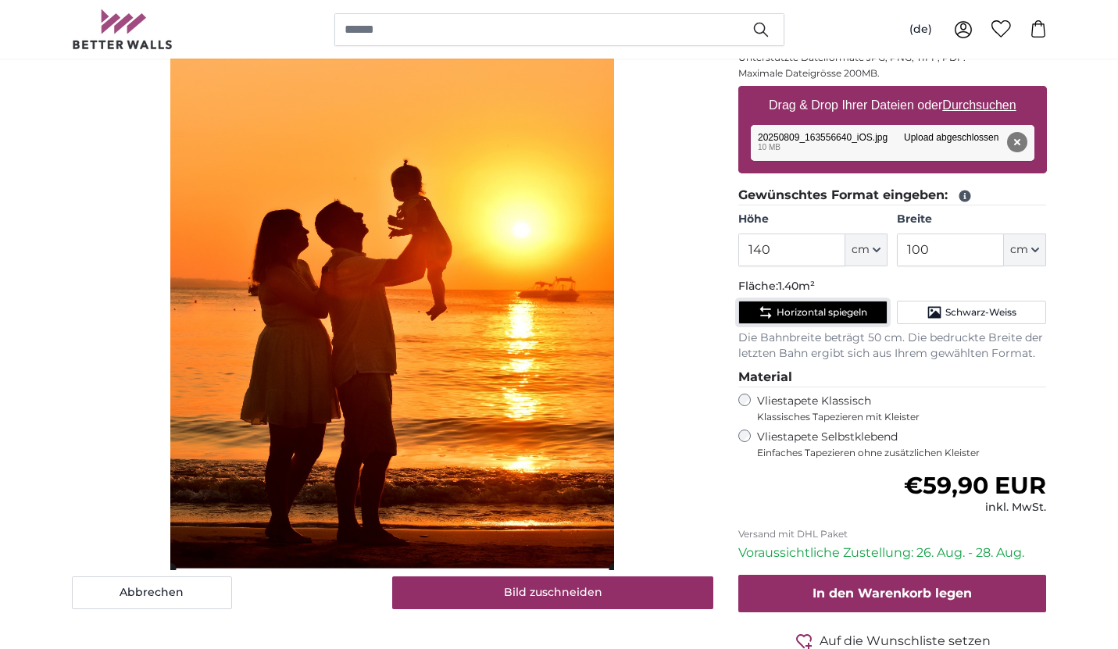
click at [822, 322] on button "Horizontal spiegeln" at bounding box center [812, 312] width 149 height 23
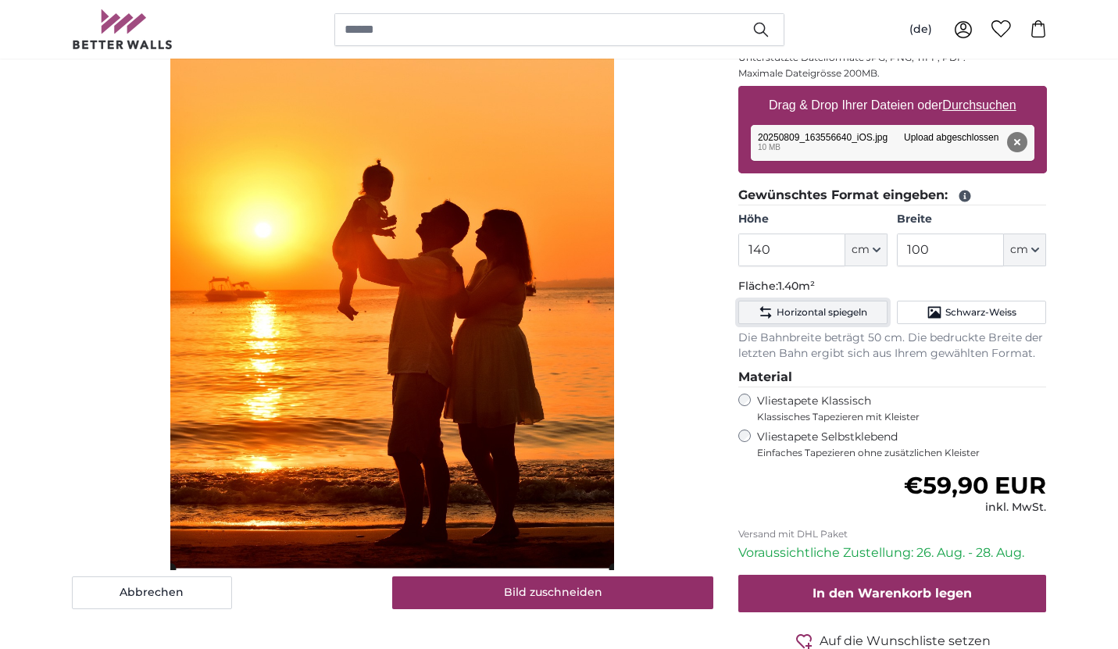
click at [822, 322] on button "Horizontal spiegeln" at bounding box center [812, 312] width 149 height 23
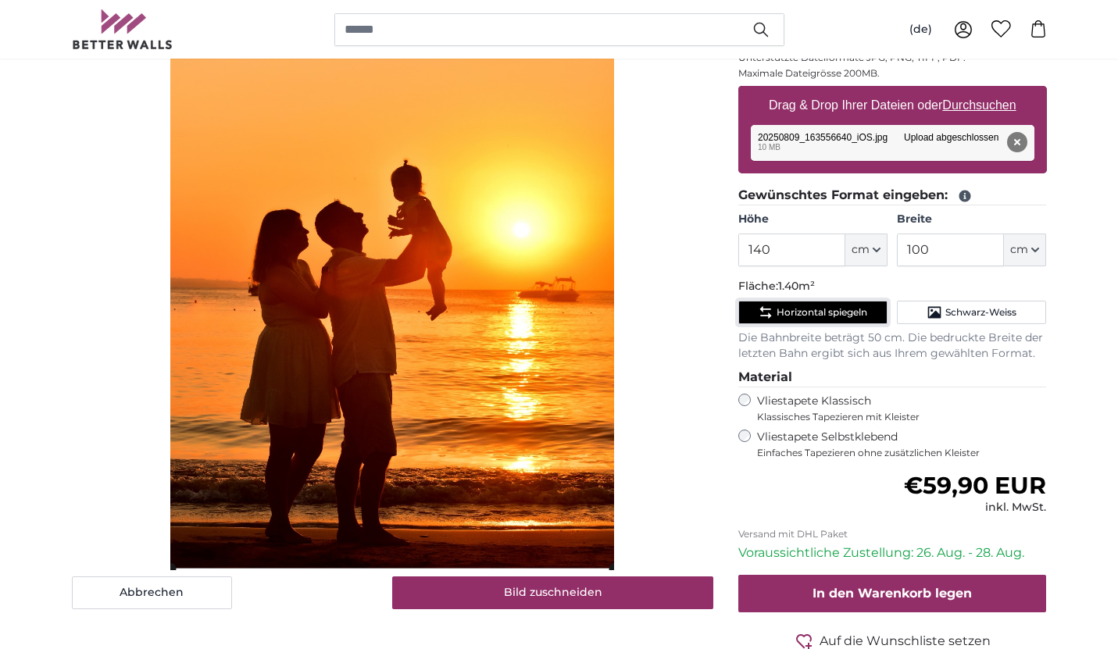
click at [822, 322] on button "Horizontal spiegeln" at bounding box center [812, 312] width 149 height 23
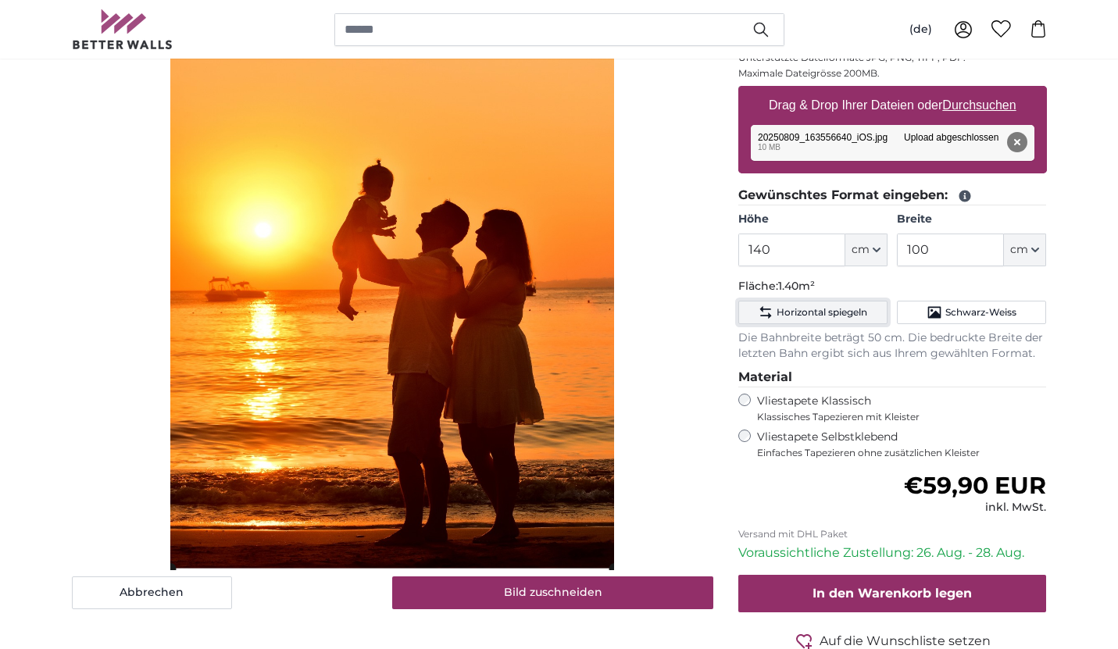
click at [822, 322] on button "Horizontal spiegeln" at bounding box center [812, 312] width 149 height 23
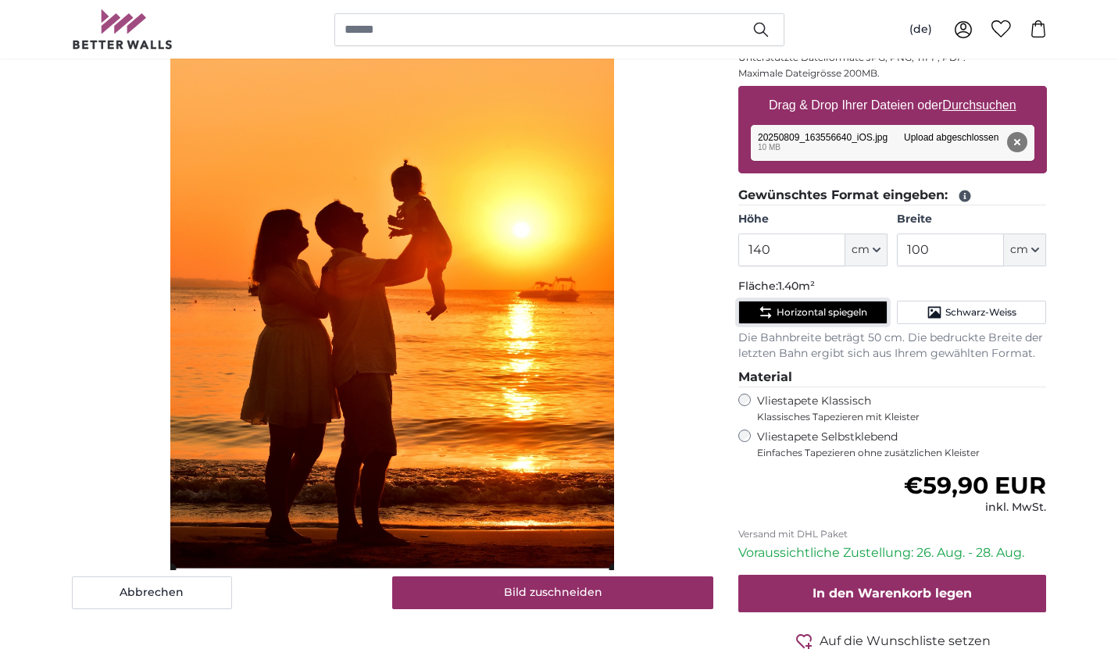
click at [822, 322] on button "Horizontal spiegeln" at bounding box center [812, 312] width 149 height 23
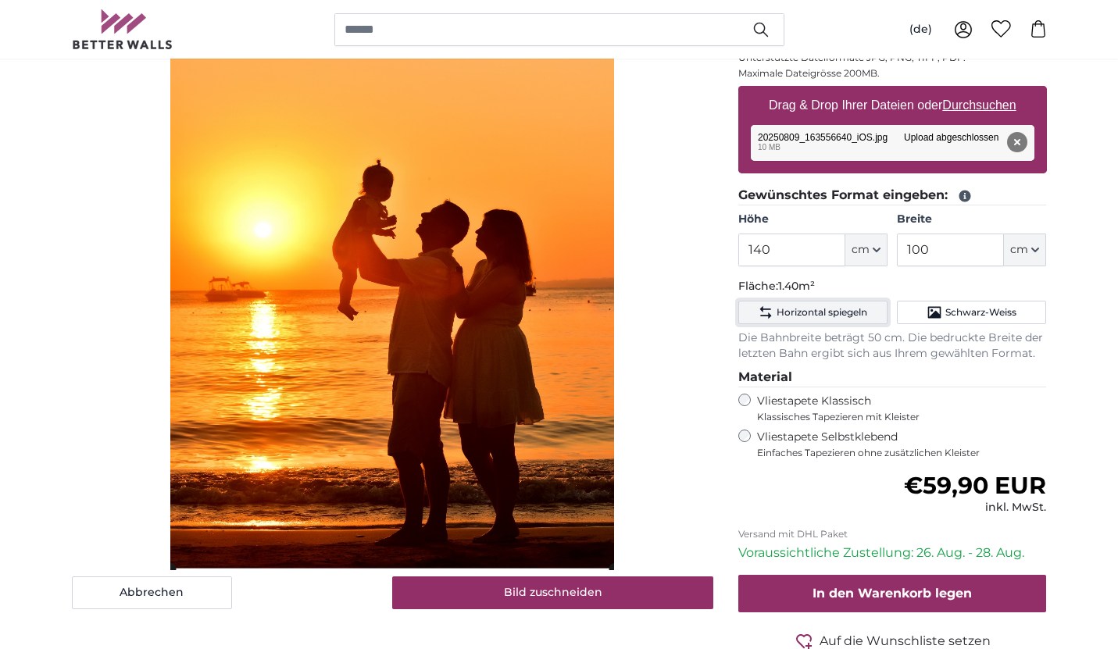
click at [822, 322] on button "Horizontal spiegeln" at bounding box center [812, 312] width 149 height 23
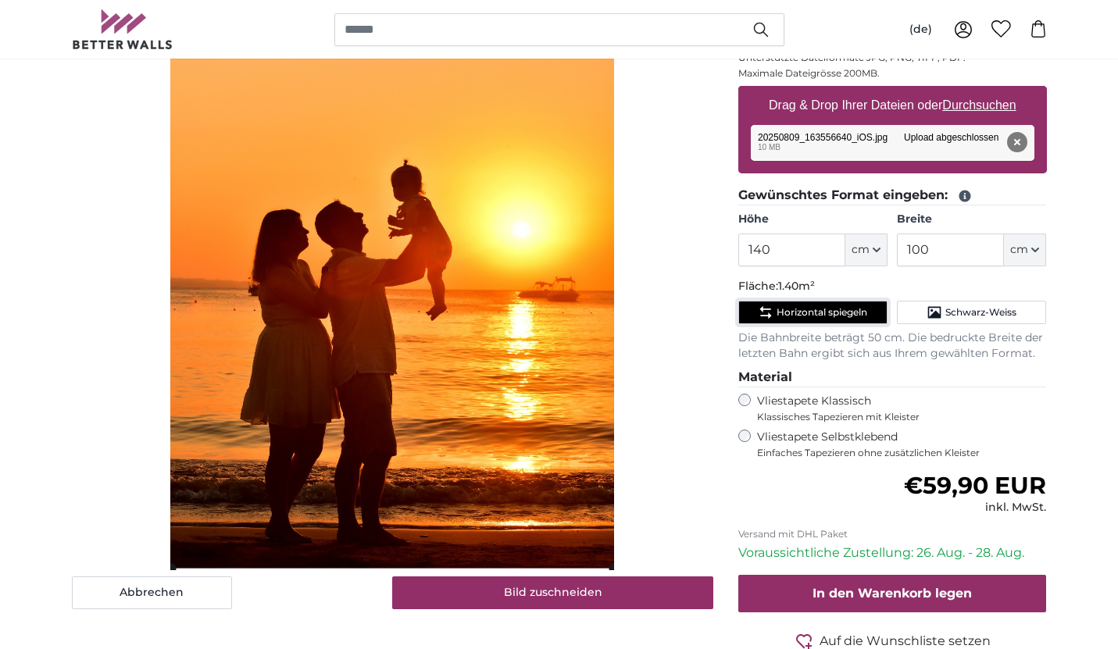
click at [822, 322] on button "Horizontal spiegeln" at bounding box center [812, 312] width 149 height 23
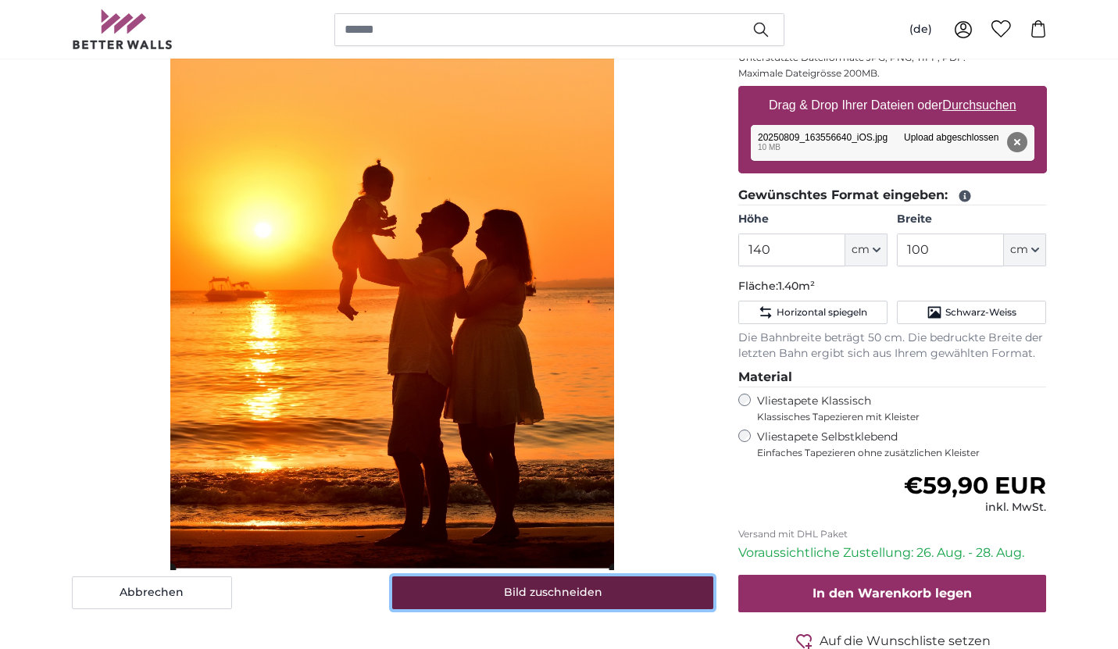
click at [589, 586] on button "Bild zuschneiden" at bounding box center [552, 593] width 321 height 33
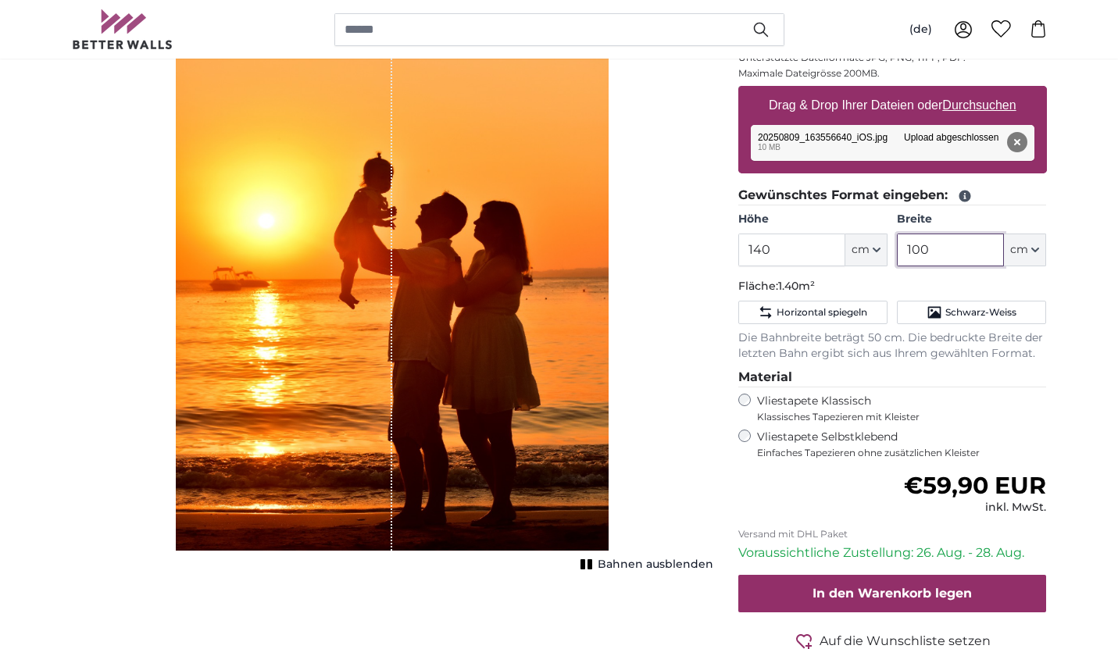
click at [942, 251] on input "100" at bounding box center [950, 250] width 107 height 33
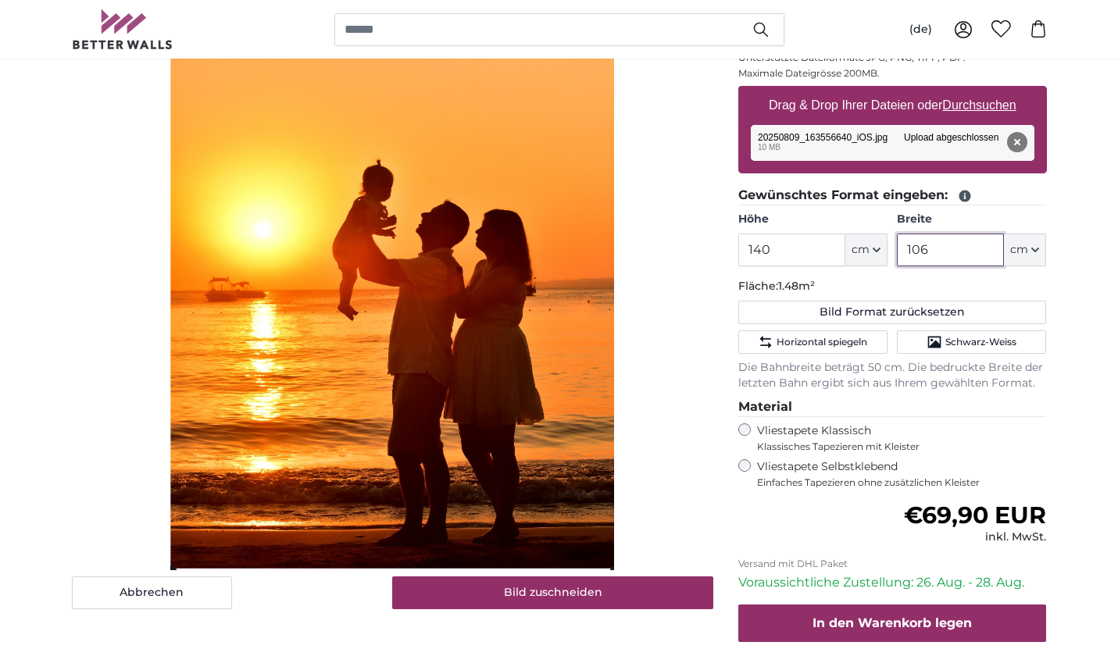
click at [508, 555] on cropper-handle at bounding box center [393, 278] width 444 height 586
click at [543, 272] on cropper-handle at bounding box center [392, 278] width 444 height 586
click at [435, 511] on cropper-handle at bounding box center [393, 278] width 444 height 586
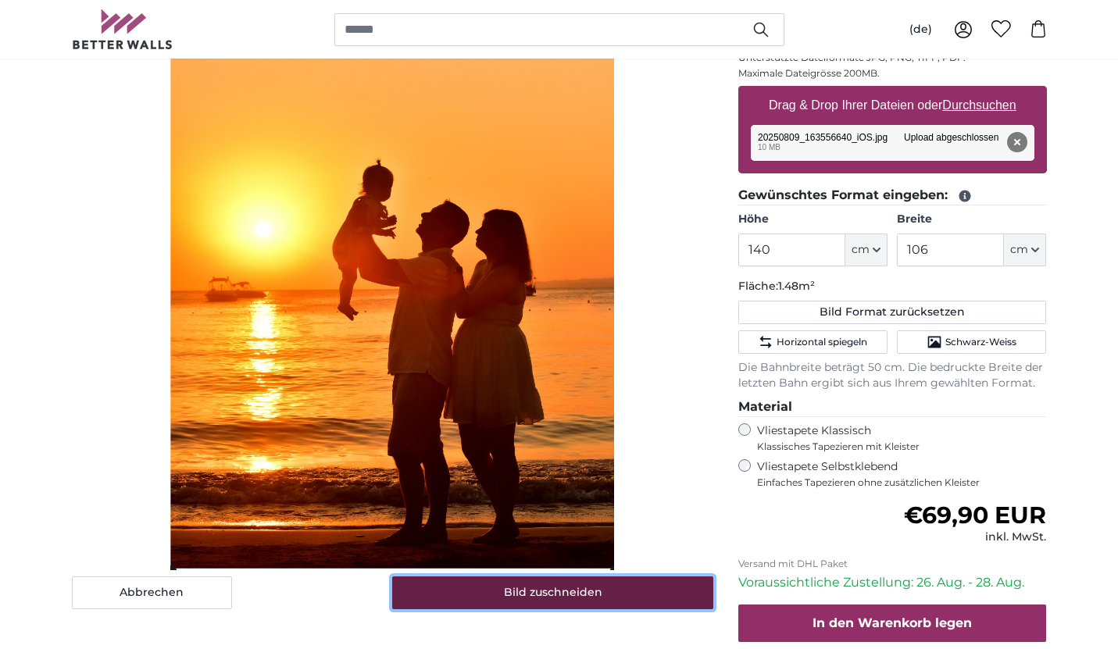
click at [544, 592] on button "Bild zuschneiden" at bounding box center [552, 593] width 321 height 33
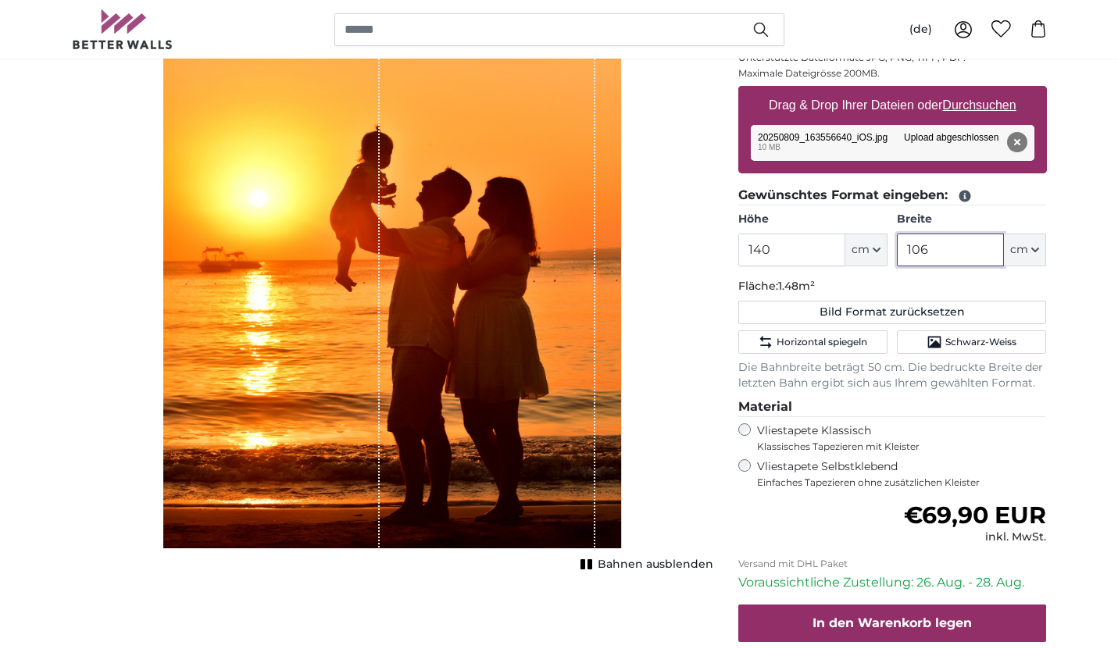
click at [931, 256] on input "106" at bounding box center [950, 250] width 107 height 33
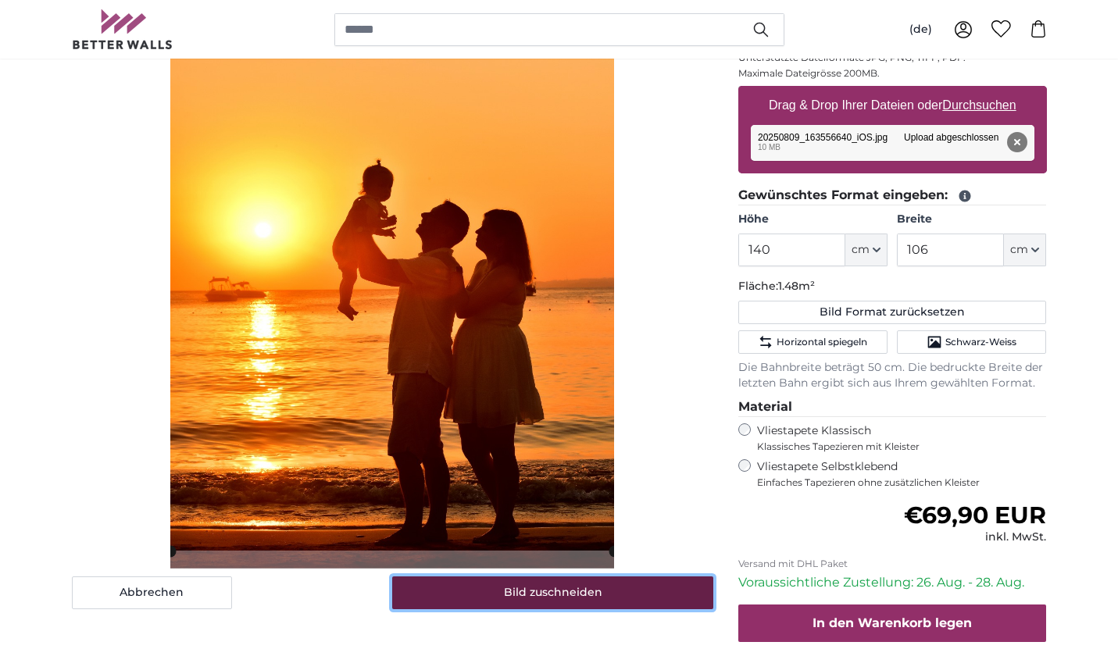
click at [575, 587] on button "Bild zuschneiden" at bounding box center [552, 593] width 321 height 33
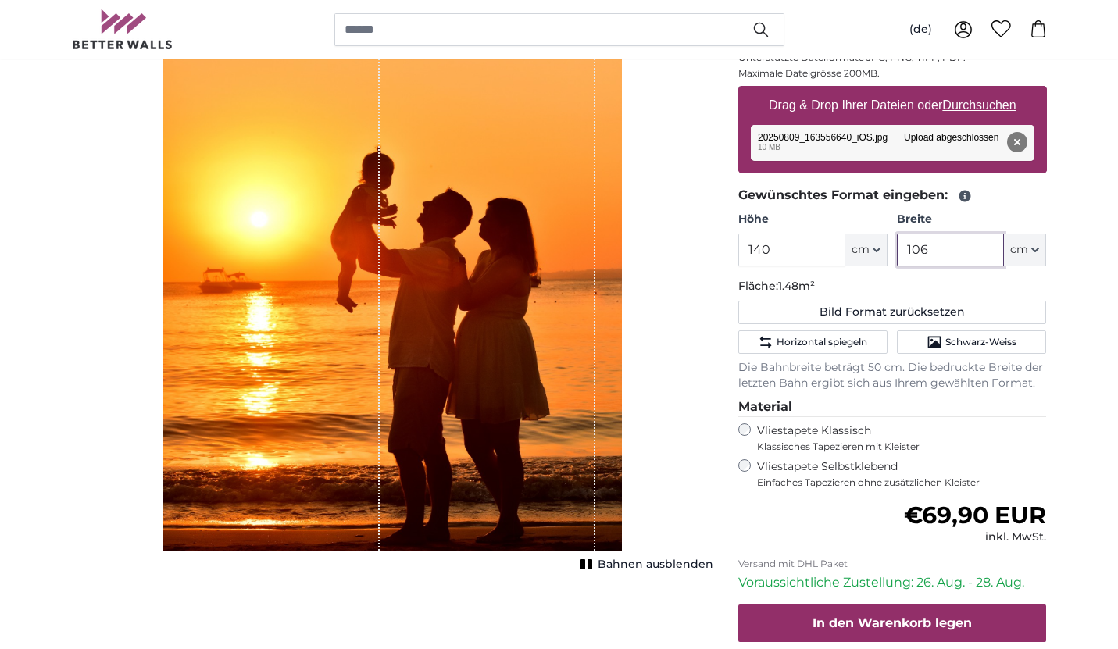
click at [939, 244] on input "106" at bounding box center [950, 250] width 107 height 33
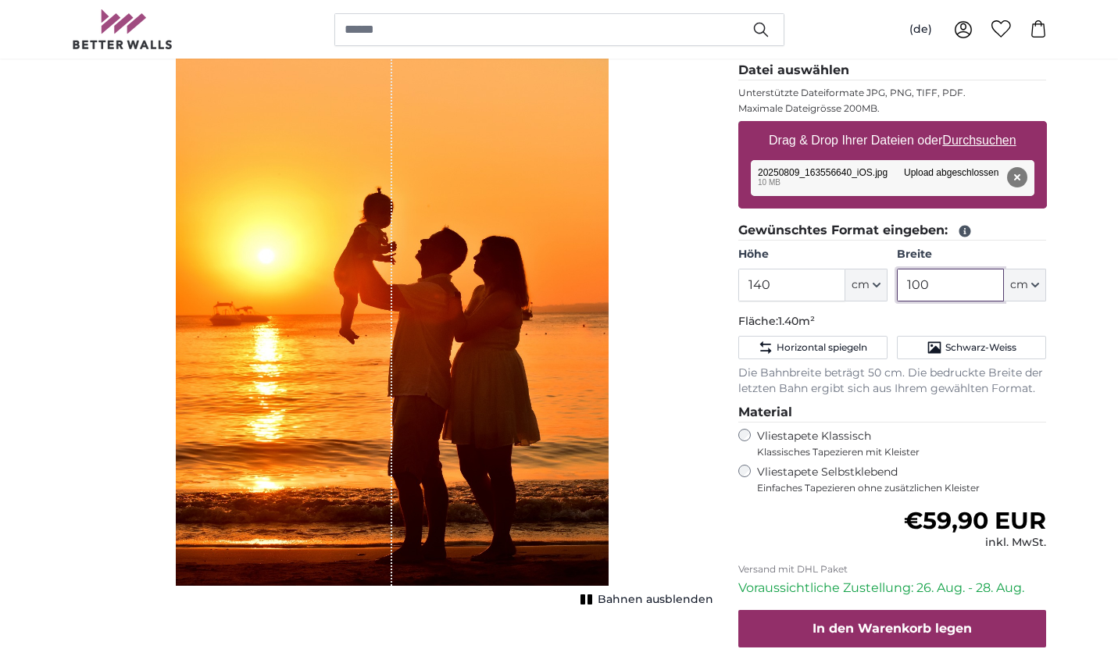
scroll to position [255, 0]
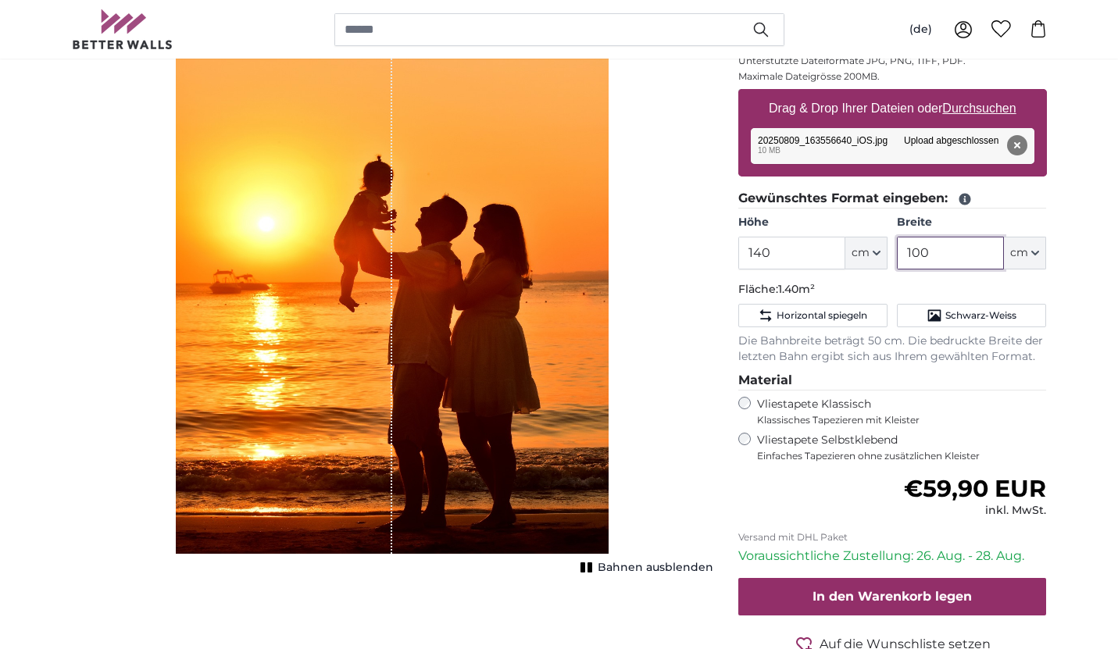
type input "100"
